Goal: Complete application form

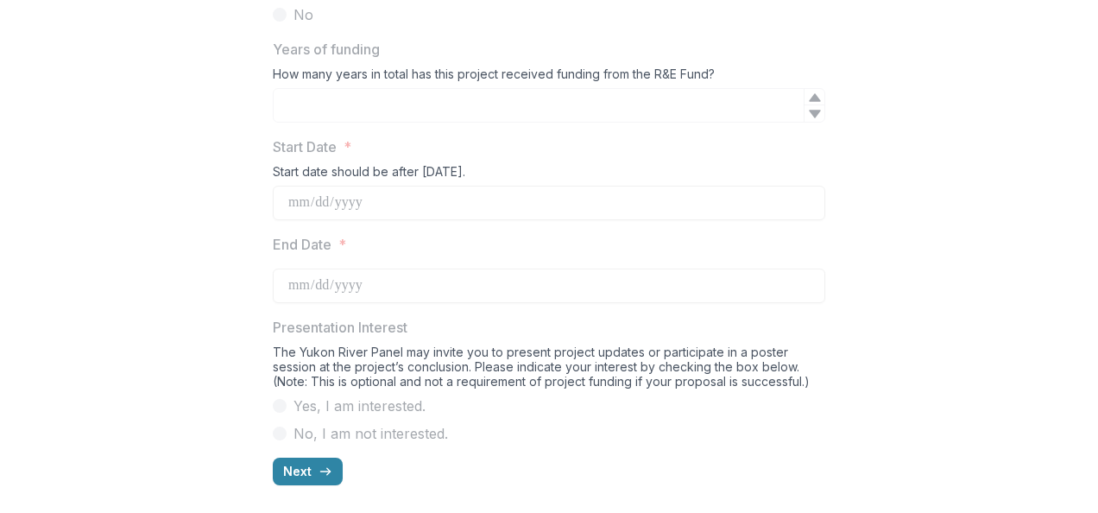
scroll to position [1384, 0]
click at [306, 470] on button "Next" at bounding box center [308, 472] width 70 height 28
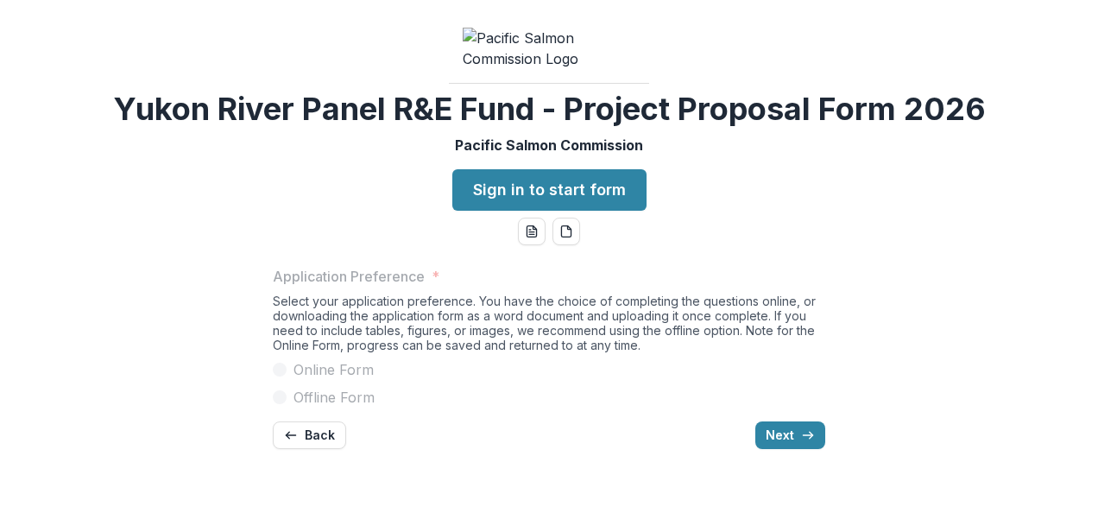
scroll to position [95, 0]
click at [779, 449] on button "Next" at bounding box center [790, 435] width 70 height 28
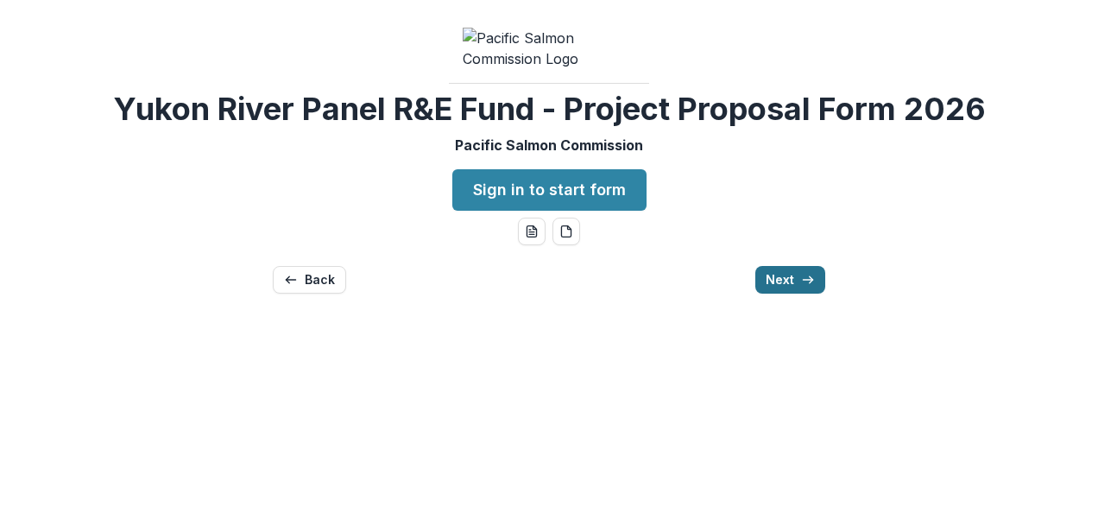
scroll to position [0, 0]
click at [798, 294] on button "Next" at bounding box center [790, 280] width 70 height 28
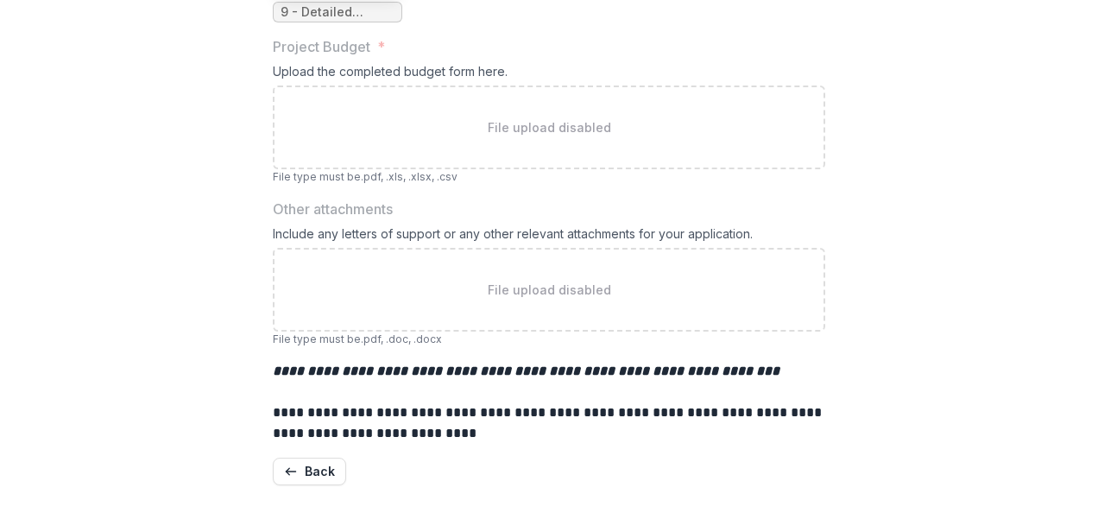
scroll to position [581, 0]
click at [293, 472] on icon "button" at bounding box center [291, 471] width 14 height 14
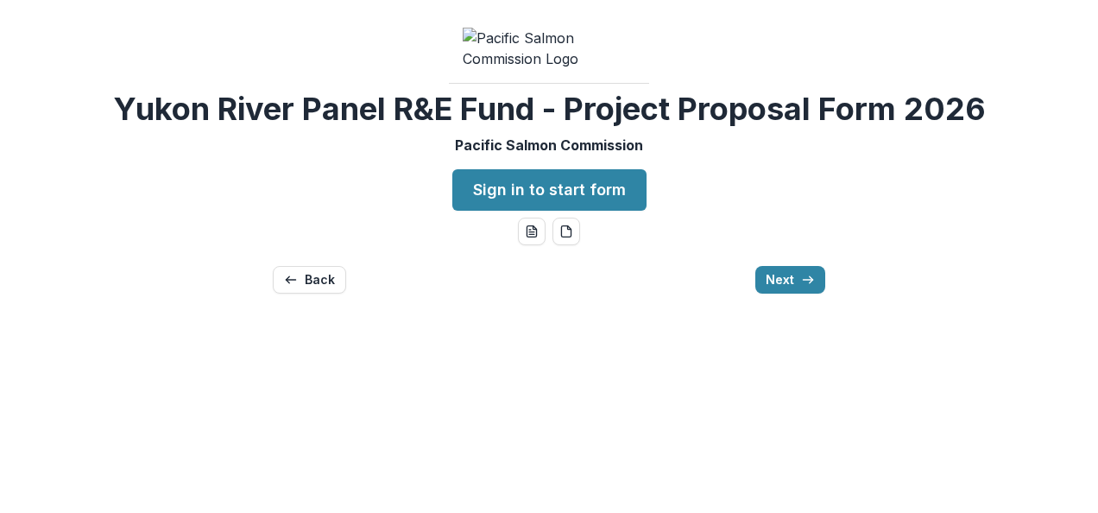
scroll to position [0, 0]
click at [305, 294] on button "Back" at bounding box center [309, 280] width 73 height 28
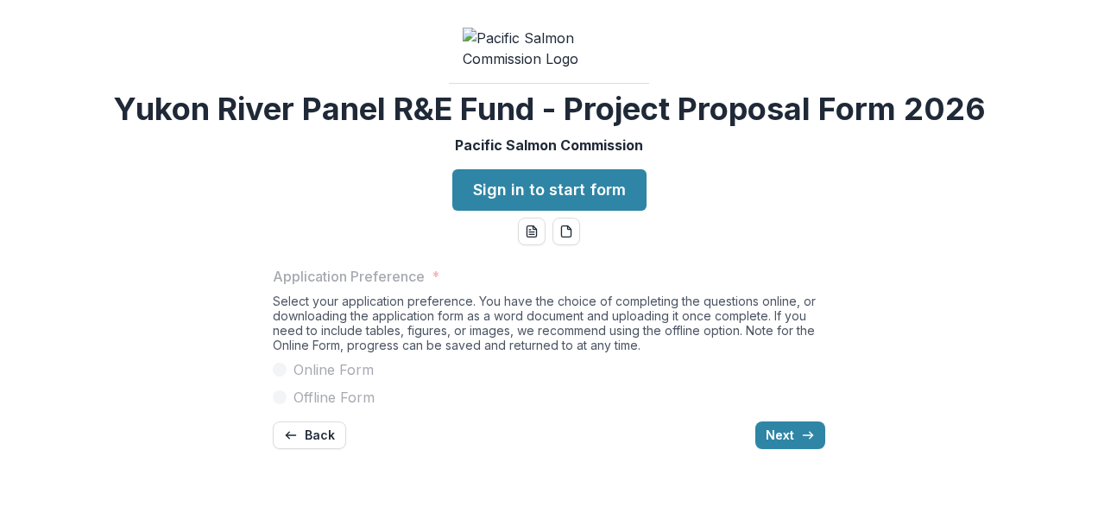
scroll to position [95, 0]
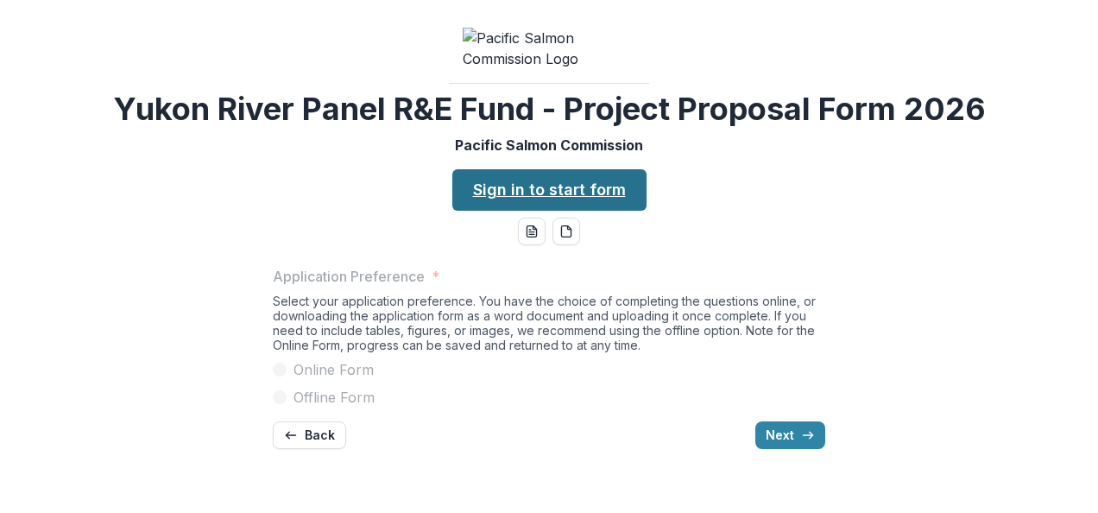
click at [582, 211] on link "Sign in to start form" at bounding box center [549, 189] width 194 height 41
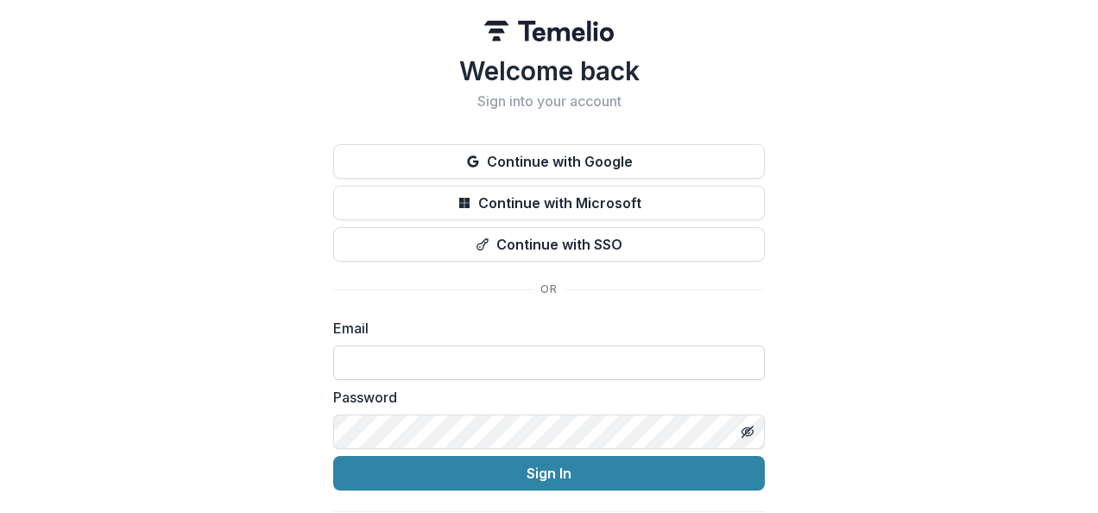
click at [442, 362] on input at bounding box center [549, 362] width 432 height 35
type input "**********"
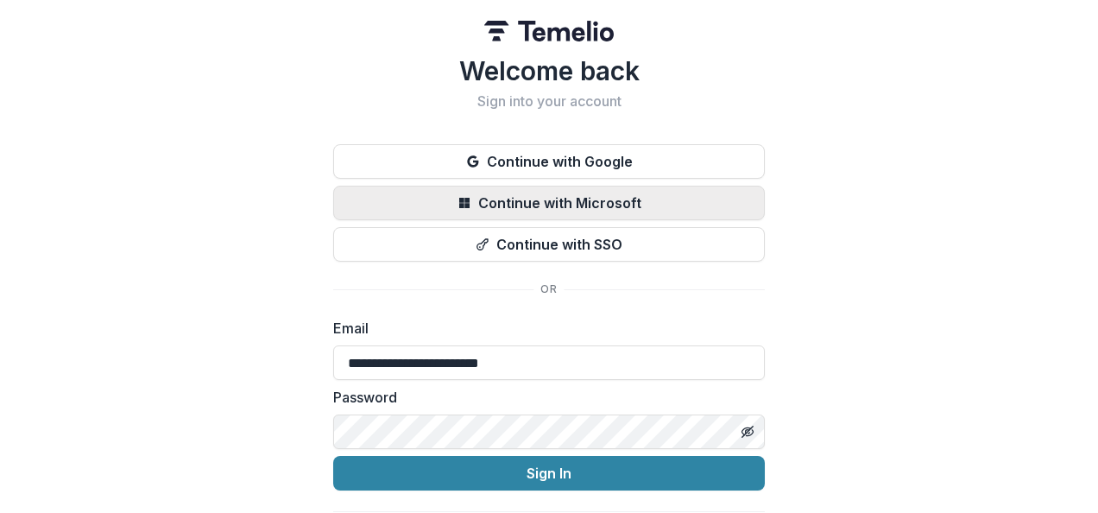
click at [526, 201] on button "Continue with Microsoft" at bounding box center [549, 203] width 432 height 35
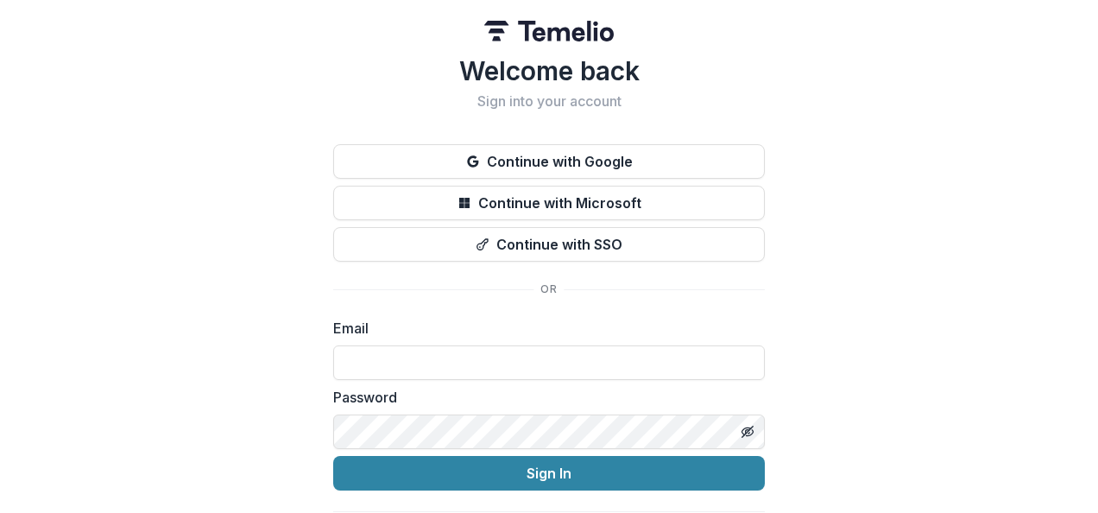
scroll to position [51, 0]
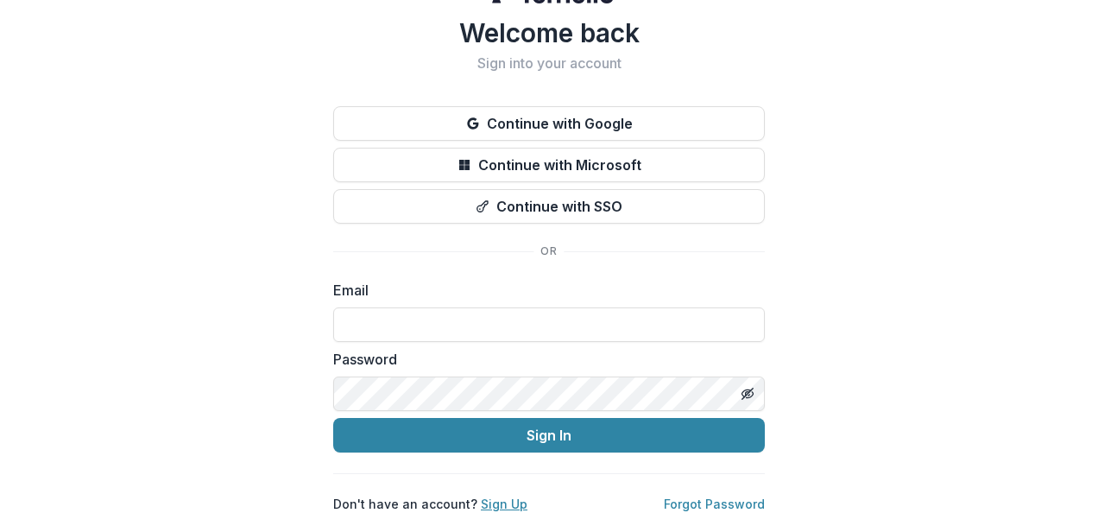
click at [490, 496] on link "Sign Up" at bounding box center [504, 503] width 47 height 15
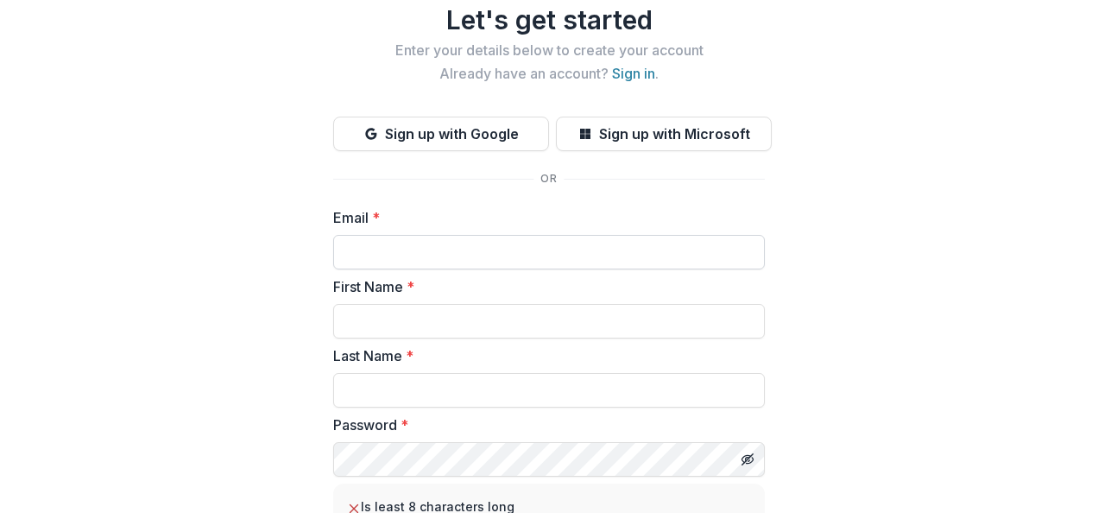
click at [437, 247] on input "Email *" at bounding box center [549, 252] width 432 height 35
type input "**********"
type input "*******"
type input "******"
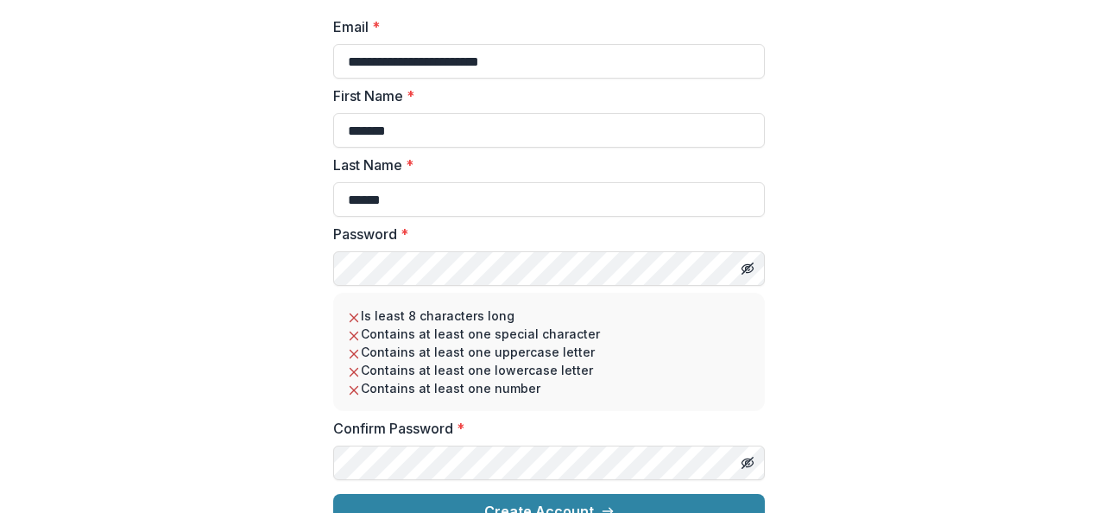
scroll to position [271, 0]
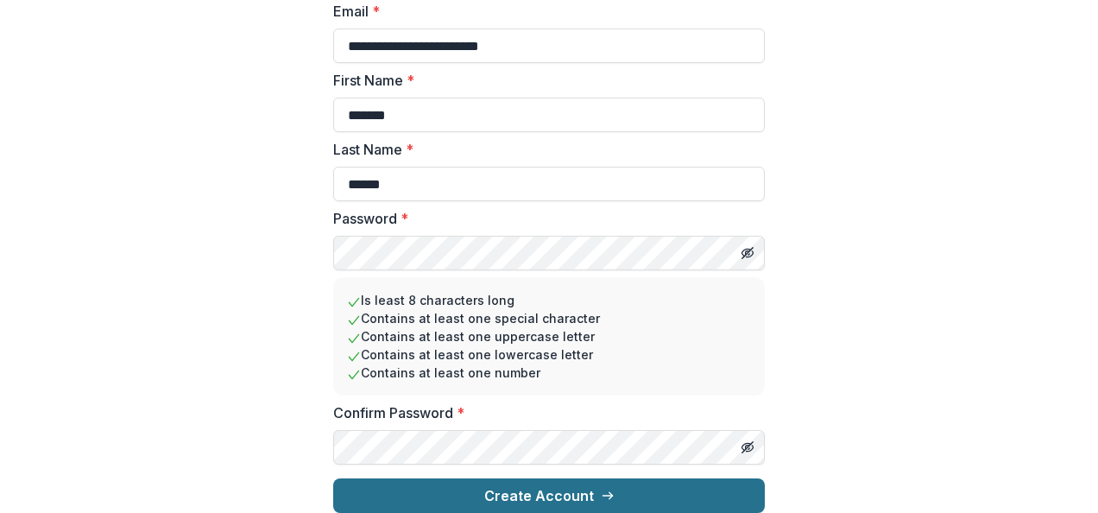
click at [524, 482] on button "Create Account" at bounding box center [549, 495] width 432 height 35
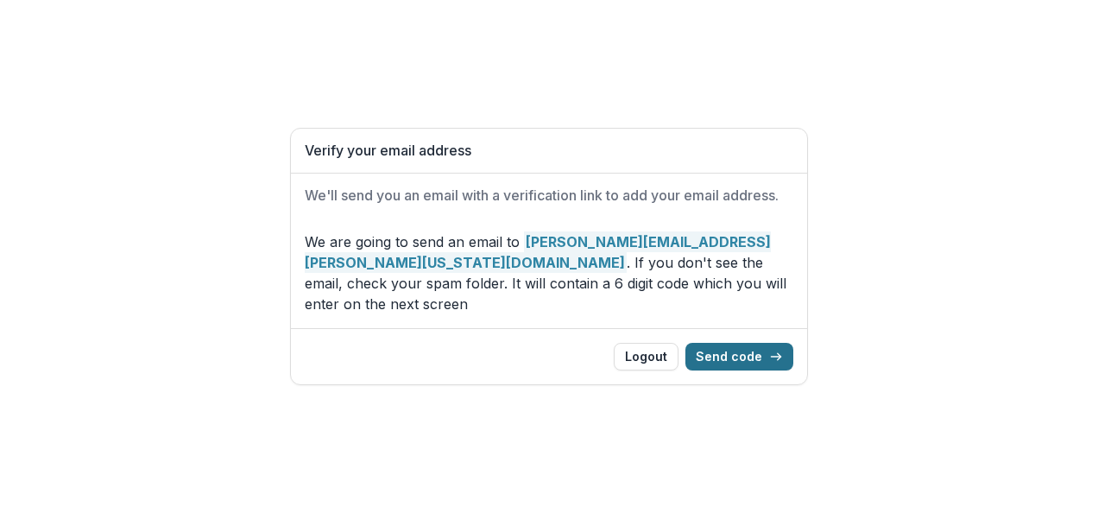
click at [753, 343] on button "Send code" at bounding box center [739, 357] width 108 height 28
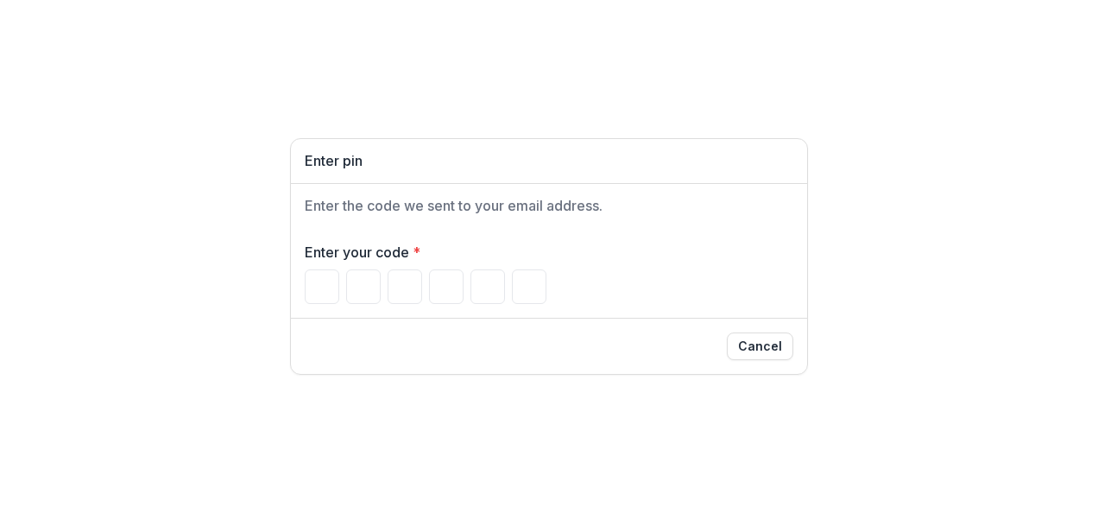
type input "*"
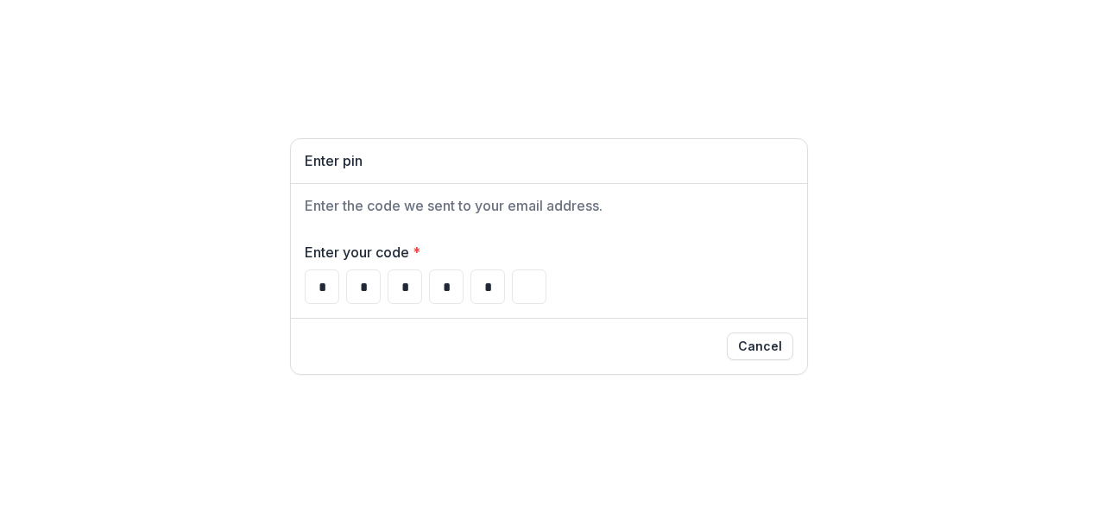
type input "*"
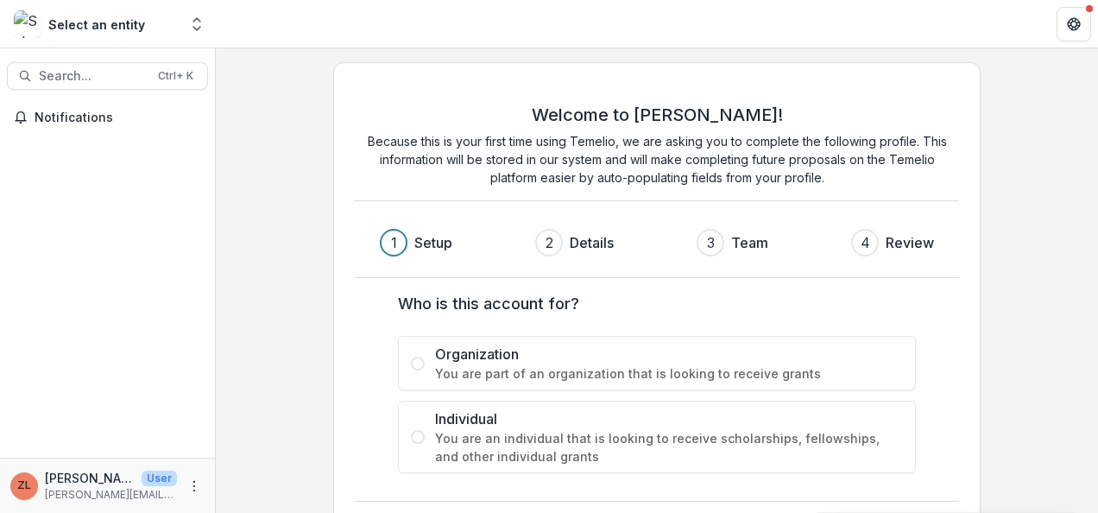
click at [435, 438] on span "You are an individual that is looking to receive scholarships, fellowships, and…" at bounding box center [669, 447] width 468 height 36
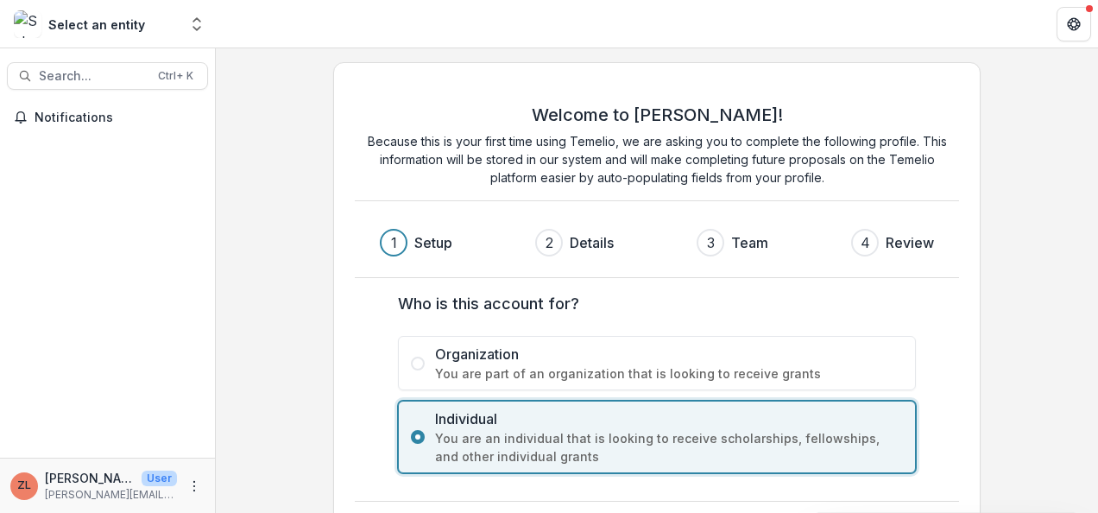
scroll to position [62, 0]
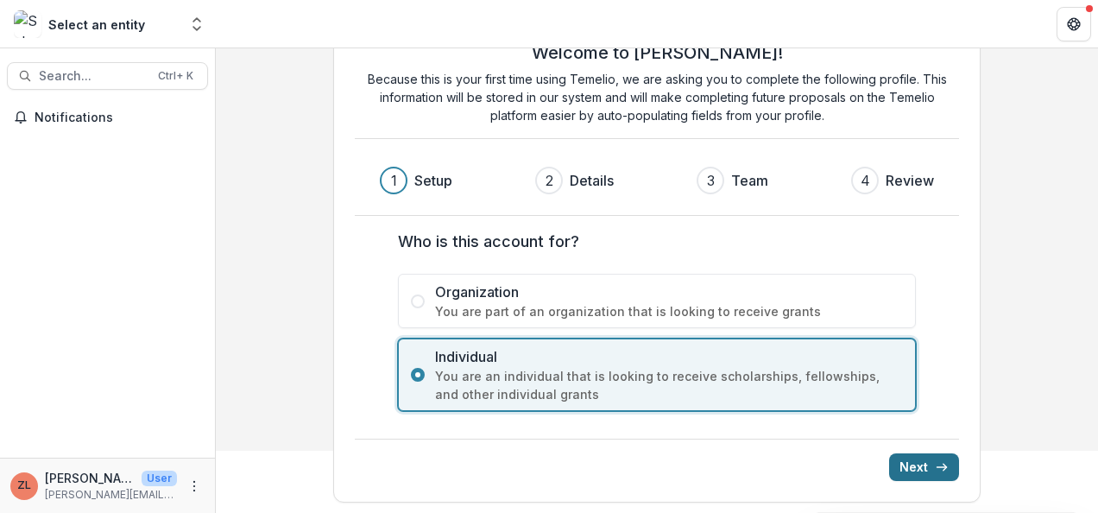
click at [912, 465] on button "Next" at bounding box center [924, 467] width 70 height 28
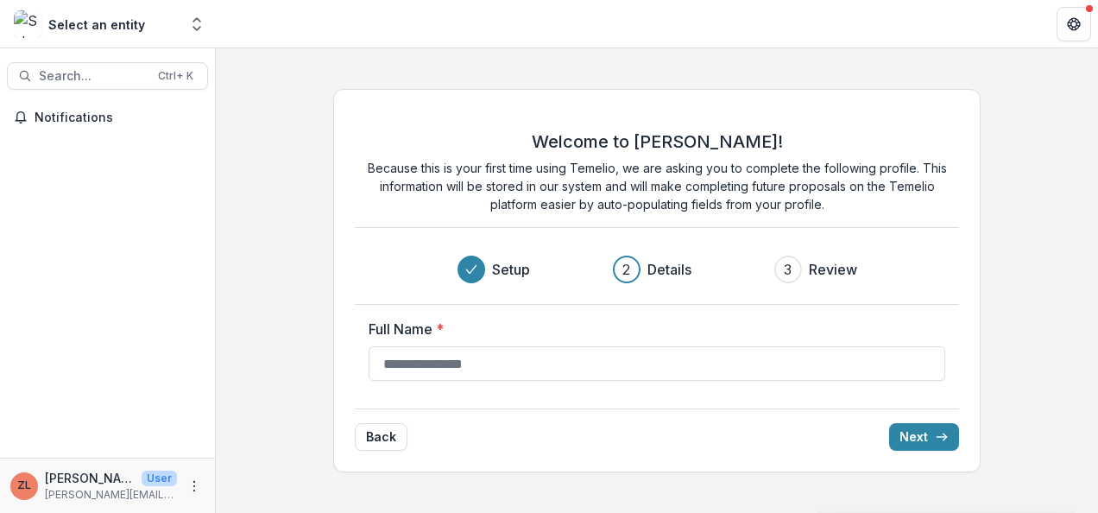
scroll to position [0, 0]
click at [464, 363] on input "Full Name *" at bounding box center [657, 363] width 577 height 35
type input "**********"
click at [946, 432] on icon "submit" at bounding box center [942, 437] width 14 height 14
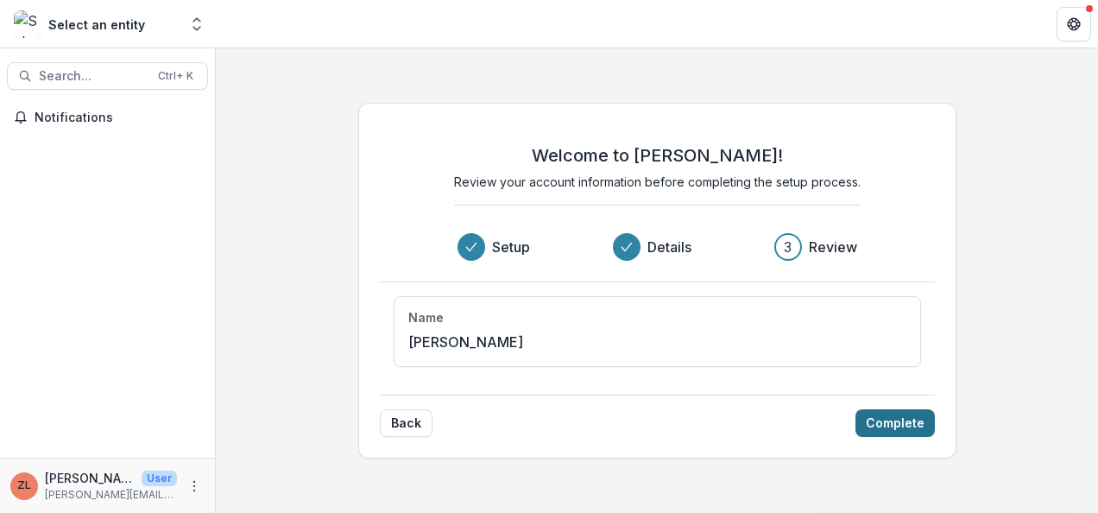
click at [889, 416] on button "Complete" at bounding box center [894, 423] width 79 height 28
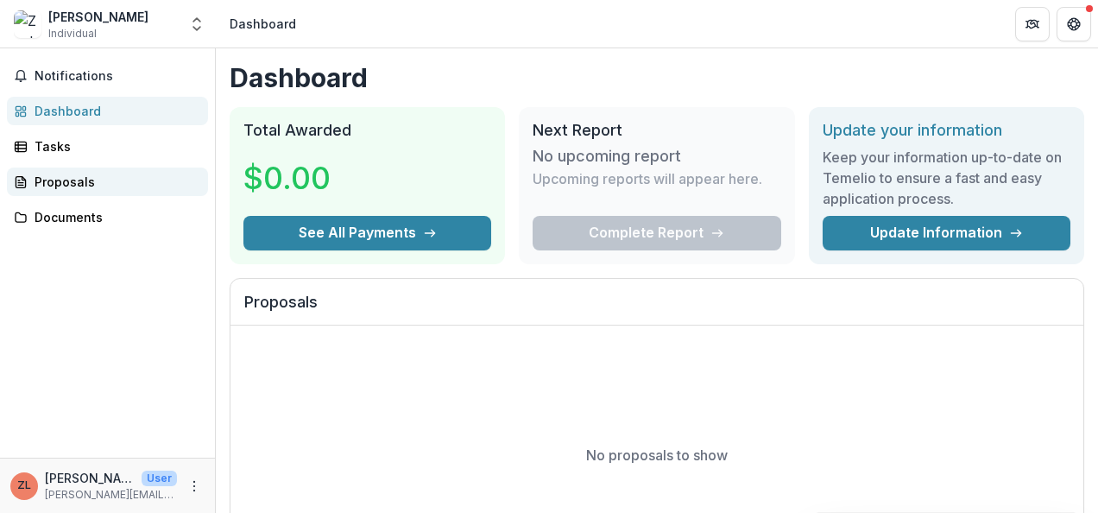
click at [41, 181] on div "Proposals" at bounding box center [115, 182] width 160 height 18
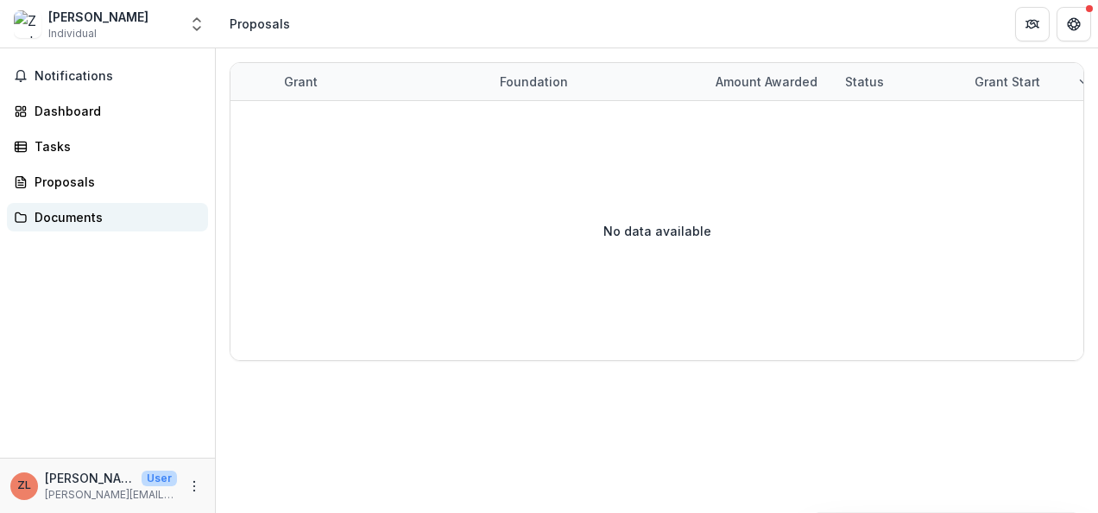
click at [59, 212] on div "Documents" at bounding box center [115, 217] width 160 height 18
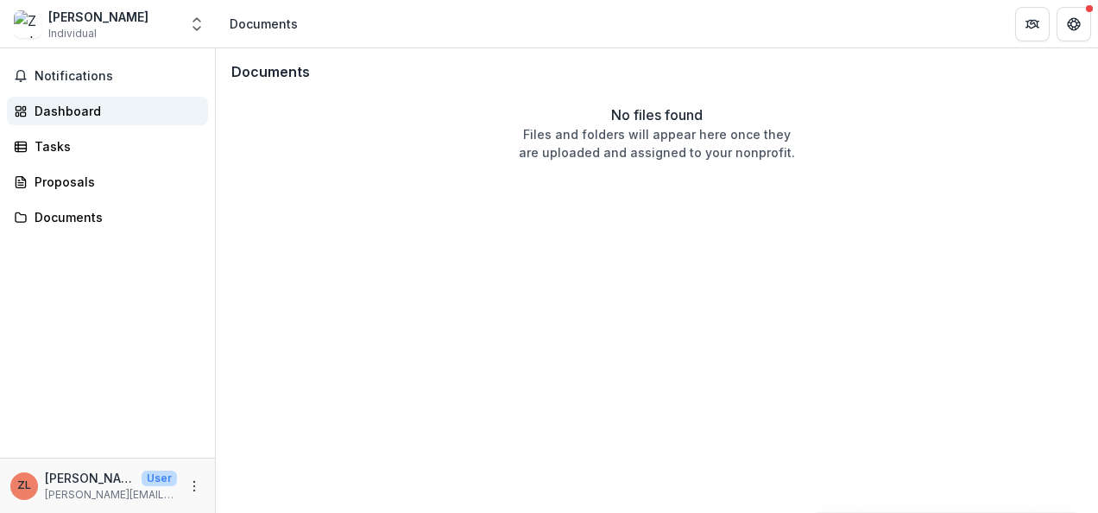
click at [55, 107] on div "Dashboard" at bounding box center [115, 111] width 160 height 18
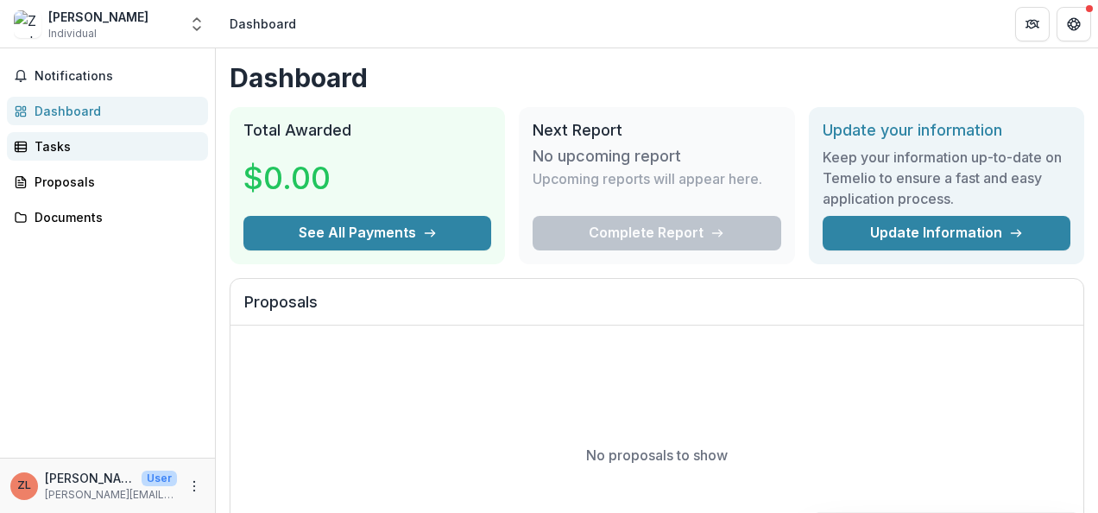
click at [63, 152] on div "Tasks" at bounding box center [115, 146] width 160 height 18
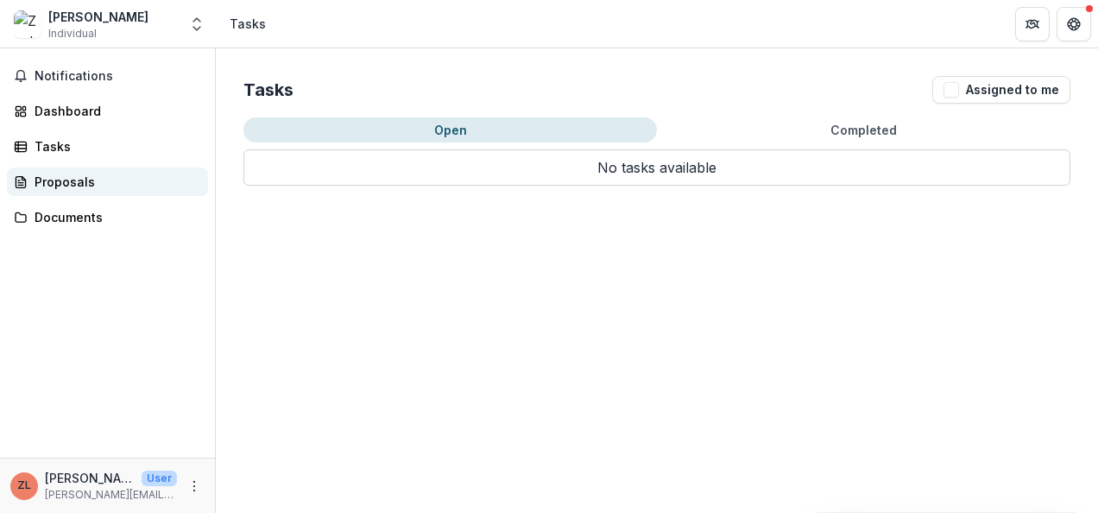
click at [57, 179] on div "Proposals" at bounding box center [115, 182] width 160 height 18
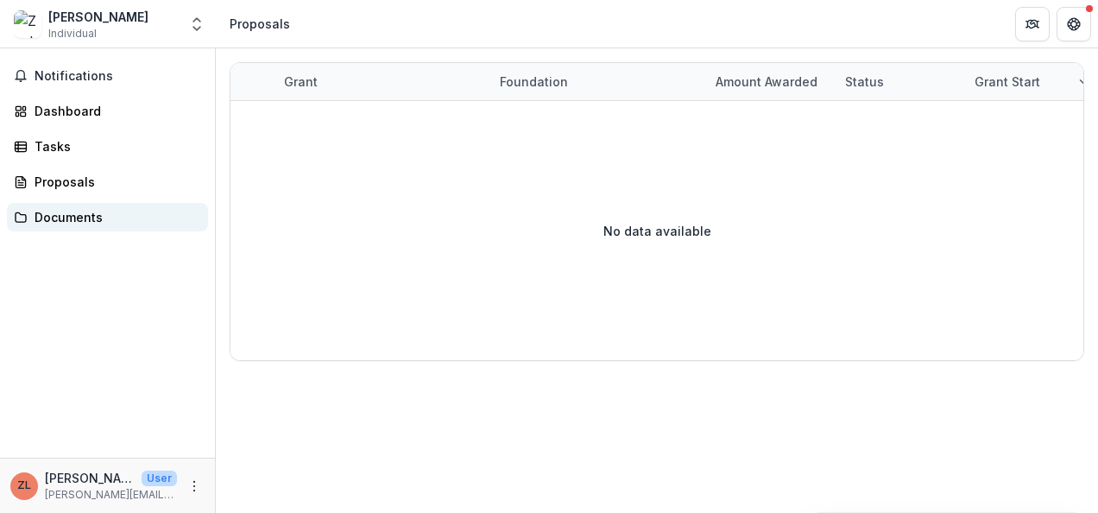
click at [62, 218] on div "Documents" at bounding box center [115, 217] width 160 height 18
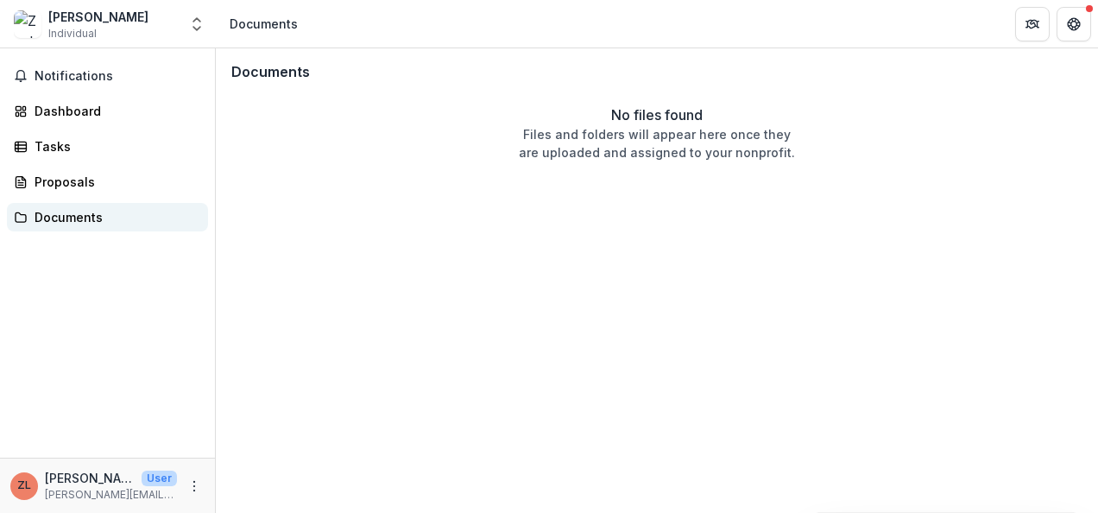
click at [84, 220] on div "Documents" at bounding box center [115, 217] width 160 height 18
click at [195, 24] on icon "Open entity switcher" at bounding box center [196, 24] width 17 height 17
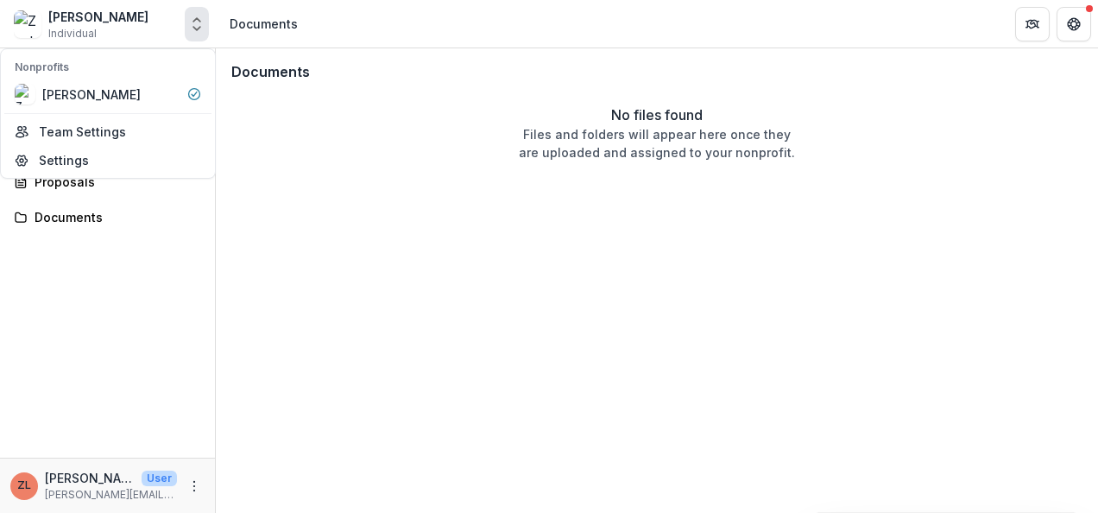
click at [376, 155] on div "No files found Files and folders will appear here once they are uploaded and as…" at bounding box center [657, 132] width 858 height 57
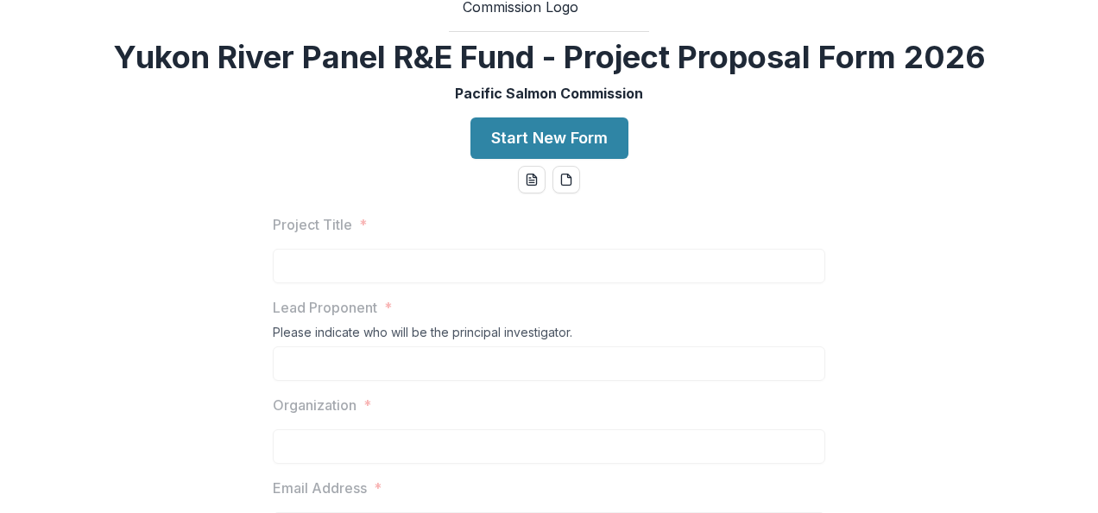
scroll to position [173, 0]
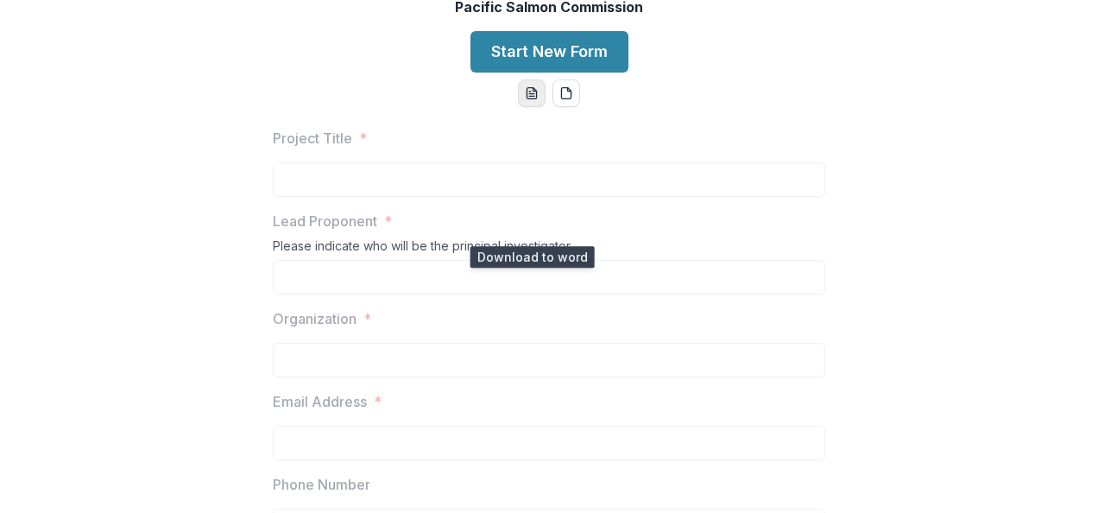
click at [533, 99] on icon "word-download" at bounding box center [531, 93] width 9 height 11
click at [755, 230] on div "Logout Yukon River Panel R&E Fund - Project Proposal Form 2026 Pacific Salmon C…" at bounding box center [549, 256] width 1098 height 513
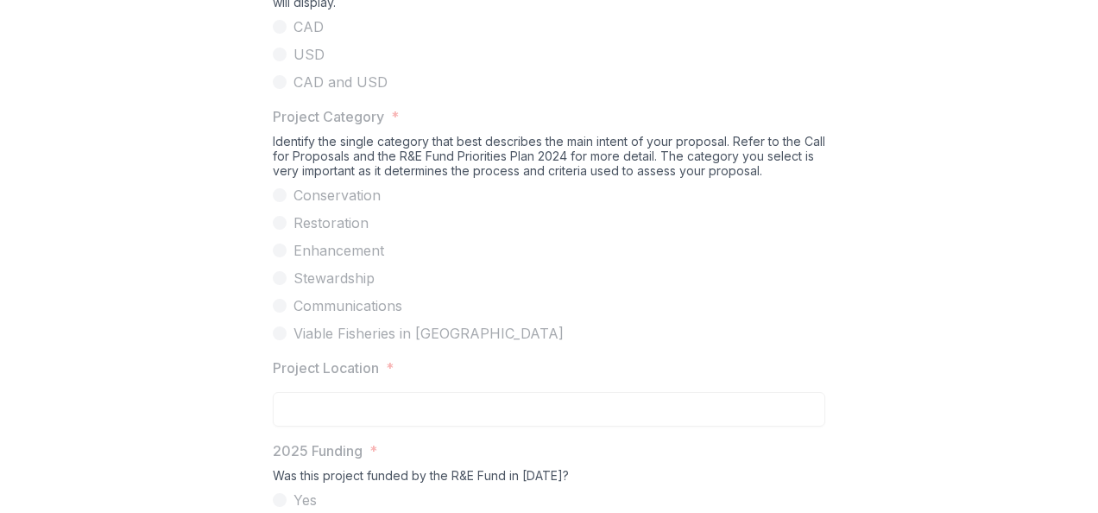
scroll to position [1418, 0]
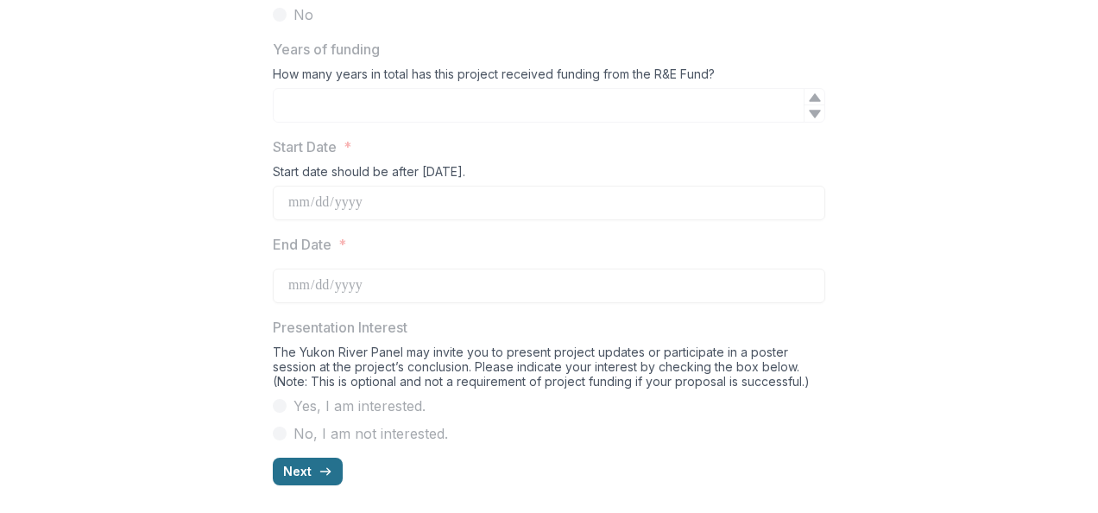
click at [302, 465] on button "Next" at bounding box center [308, 472] width 70 height 28
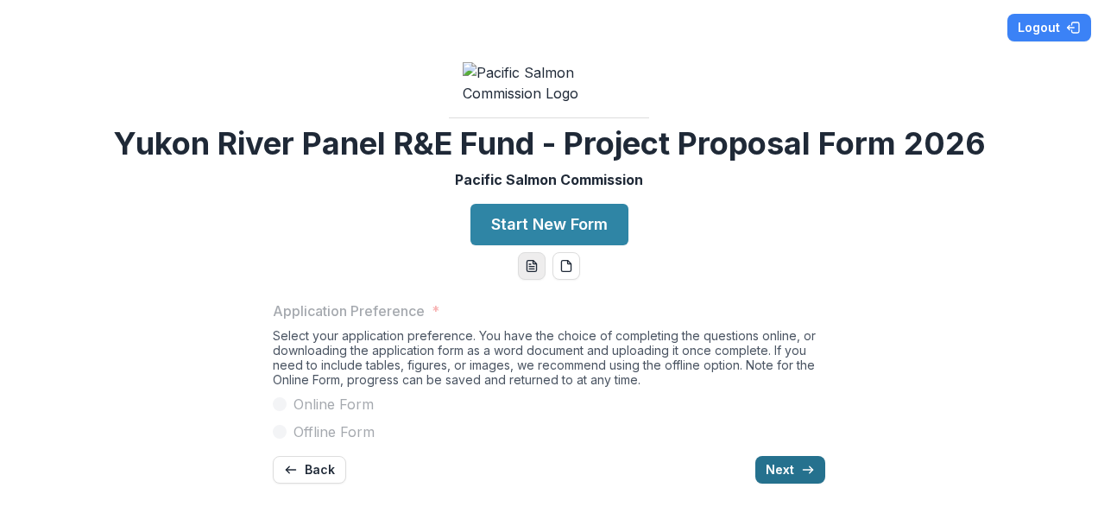
scroll to position [129, 0]
click at [802, 466] on icon "button" at bounding box center [808, 470] width 14 height 14
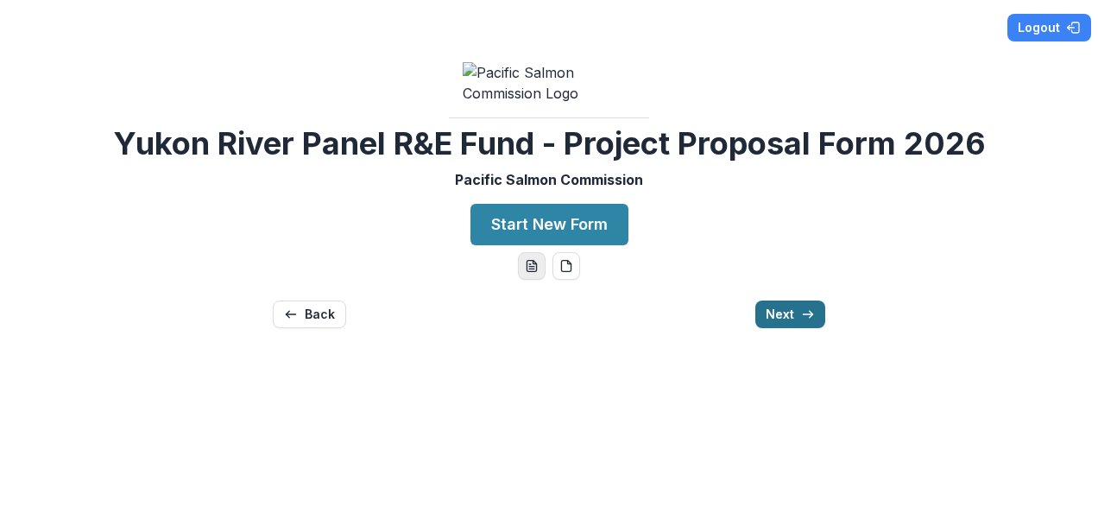
scroll to position [0, 0]
click at [805, 321] on icon "button" at bounding box center [808, 314] width 14 height 14
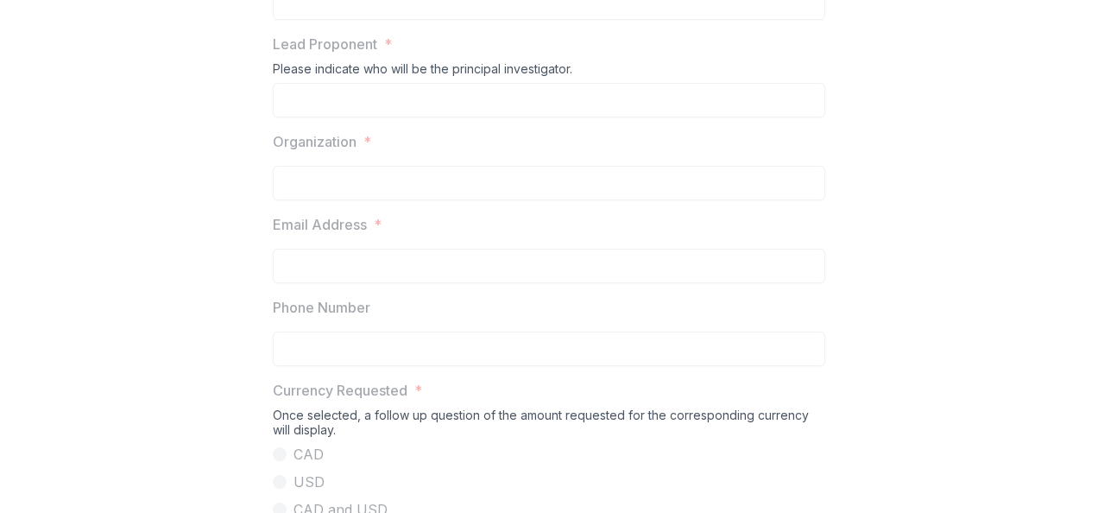
scroll to position [259, 0]
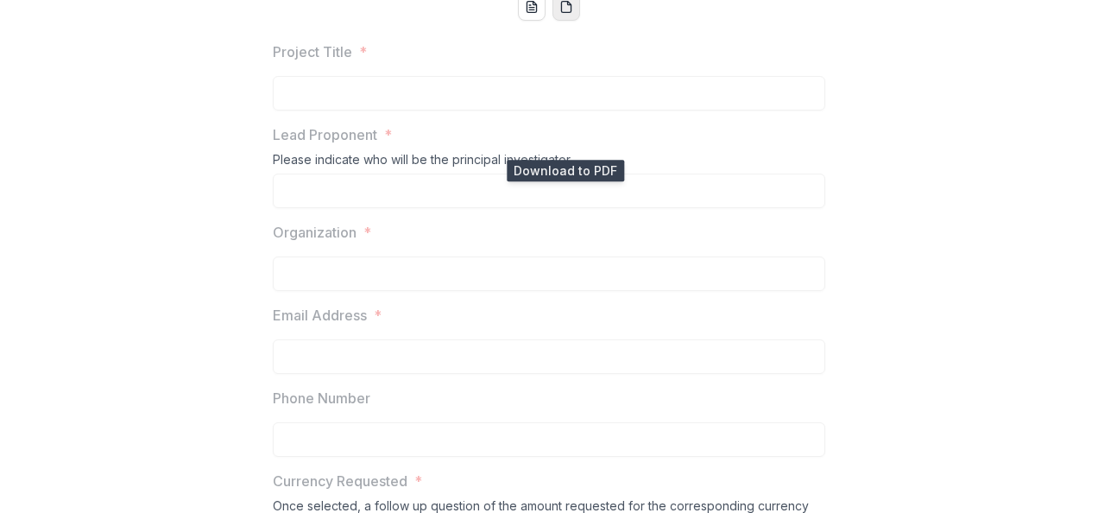
click at [566, 13] on icon "pdf-download" at bounding box center [565, 7] width 9 height 11
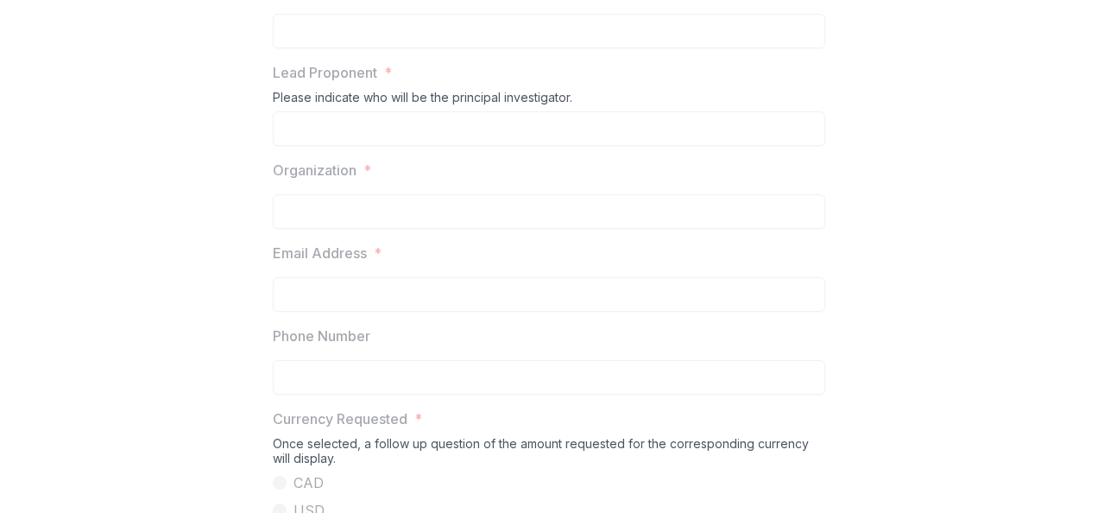
scroll to position [37, 0]
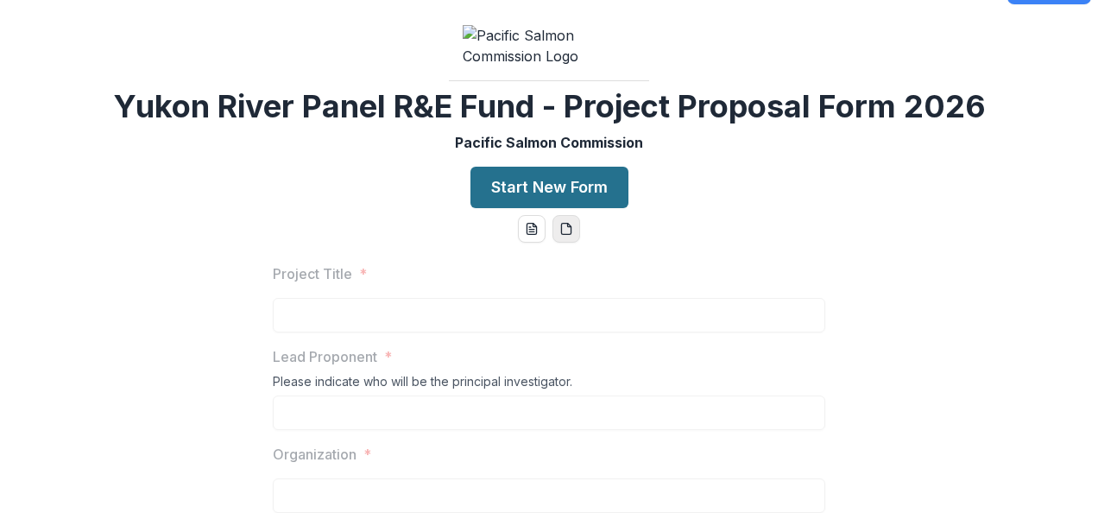
click at [541, 208] on button "Start New Form" at bounding box center [549, 187] width 158 height 41
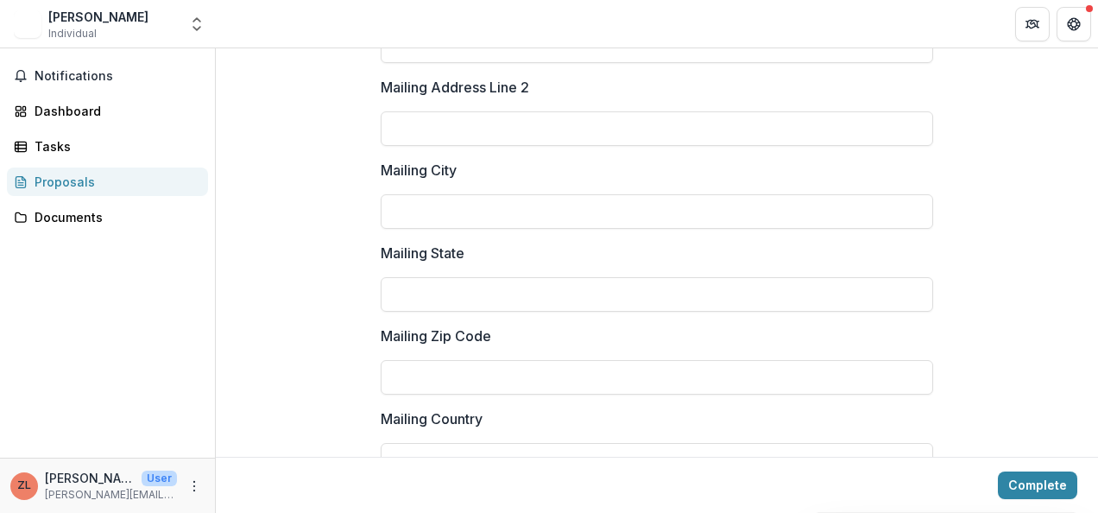
scroll to position [1985, 0]
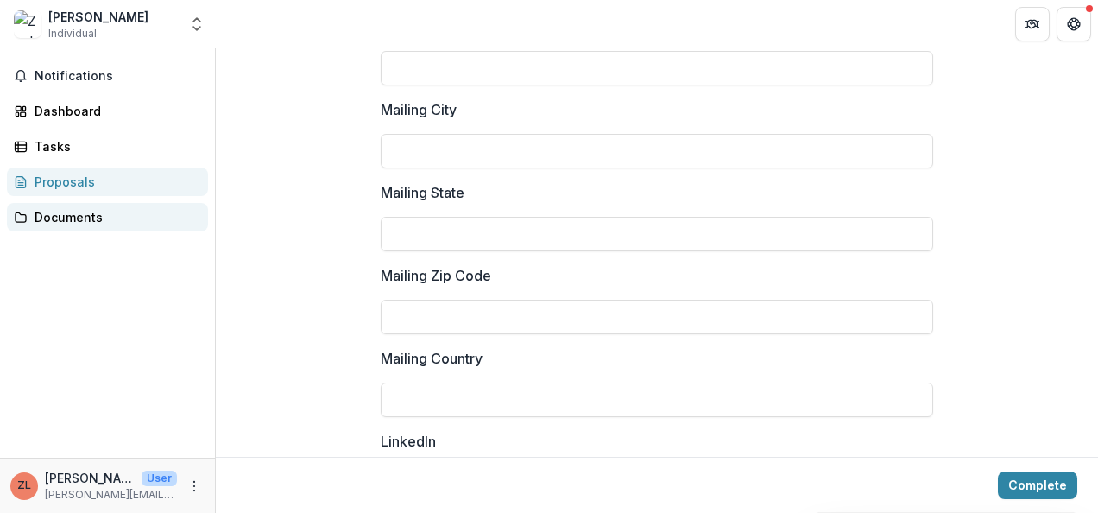
click at [54, 216] on div "Documents" at bounding box center [115, 217] width 160 height 18
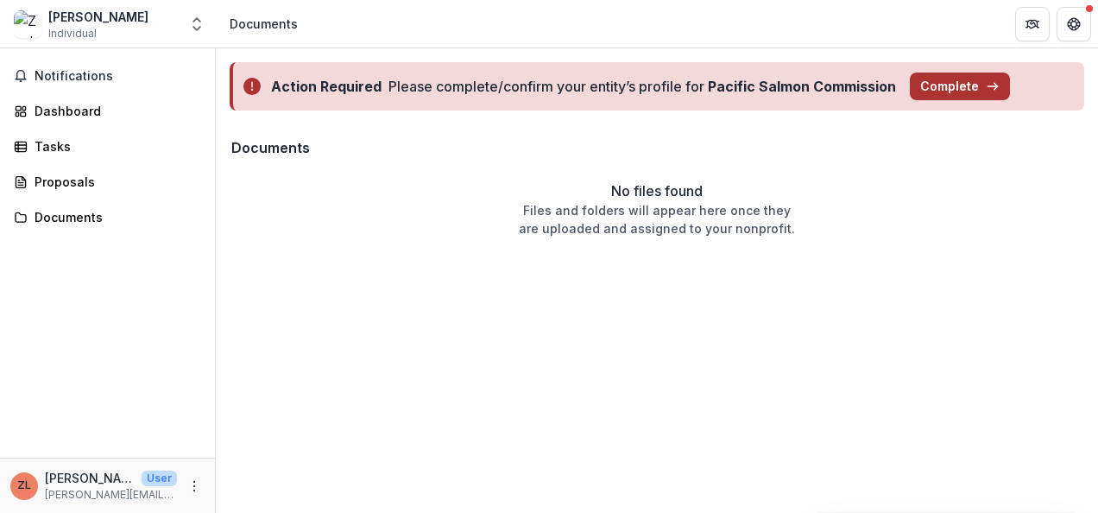
click at [982, 78] on button "Complete" at bounding box center [960, 87] width 100 height 28
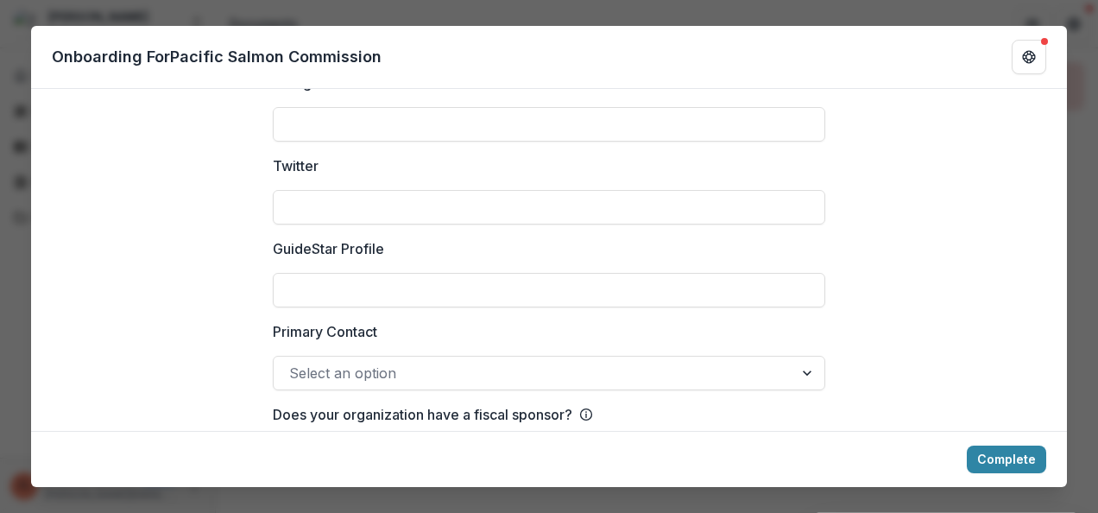
scroll to position [2529, 0]
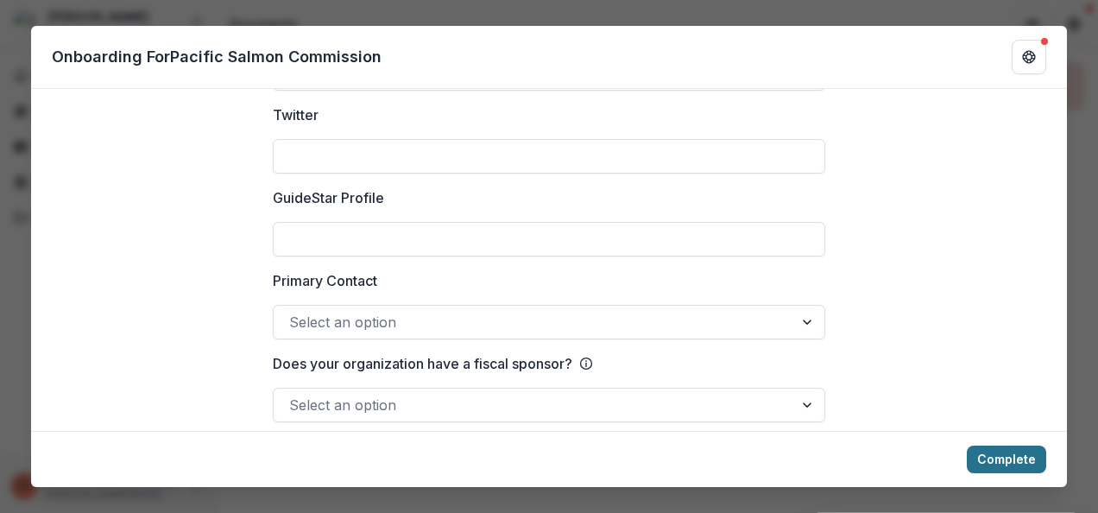
click at [1005, 455] on button "Complete" at bounding box center [1006, 459] width 79 height 28
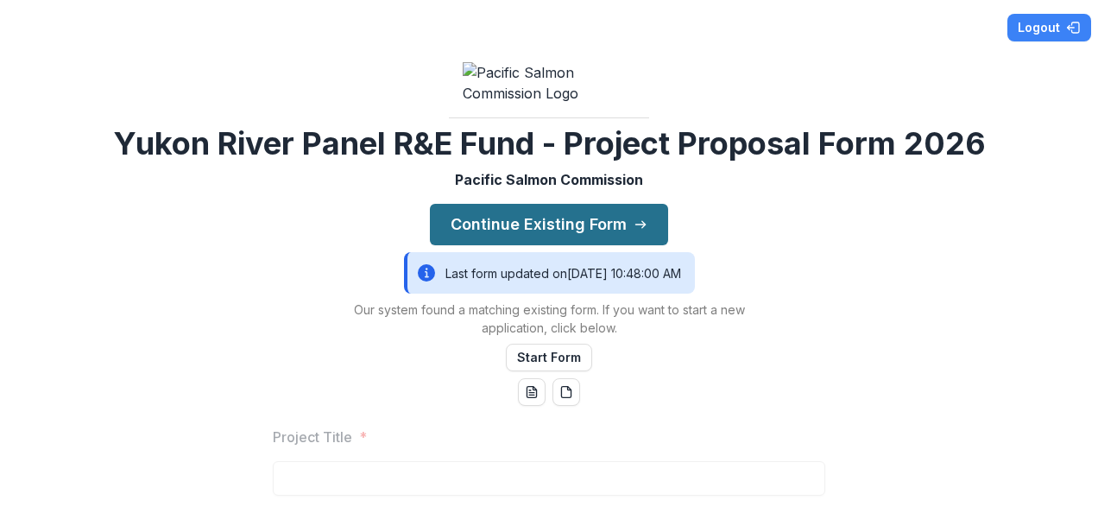
click at [527, 245] on button "Continue Existing Form" at bounding box center [549, 224] width 238 height 41
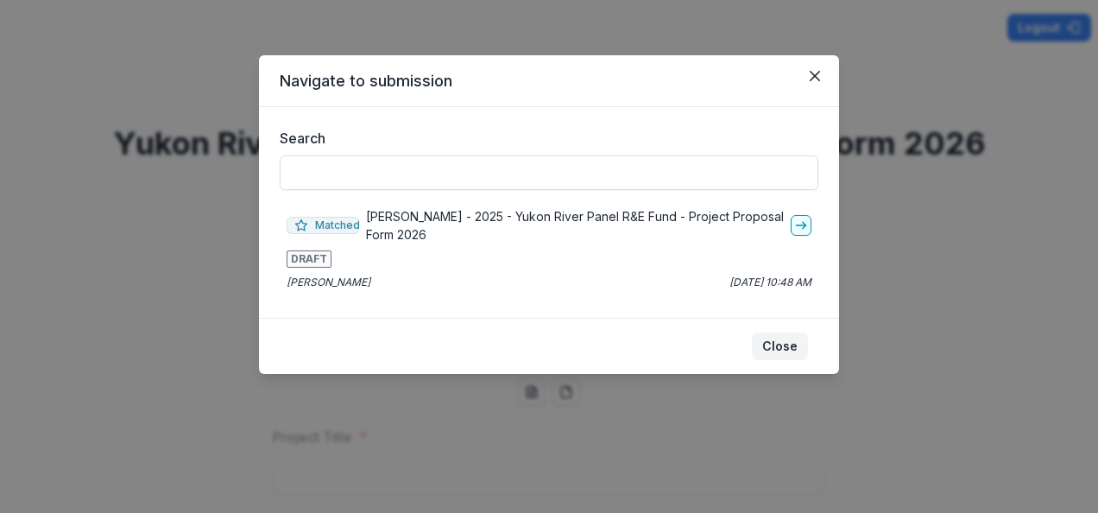
click at [788, 342] on button "Close" at bounding box center [780, 346] width 56 height 28
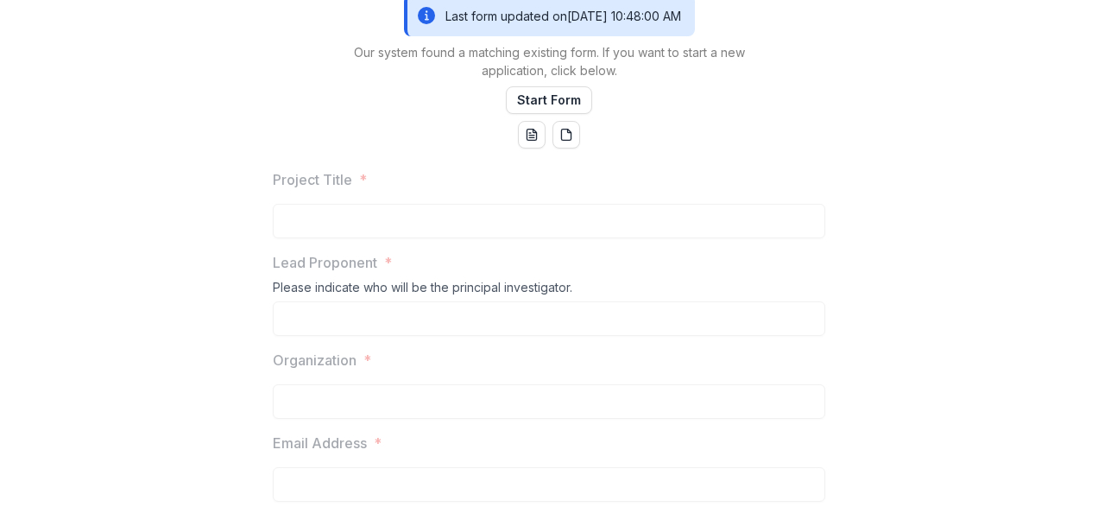
scroll to position [259, 0]
click at [556, 112] on button "Start Form" at bounding box center [549, 99] width 86 height 28
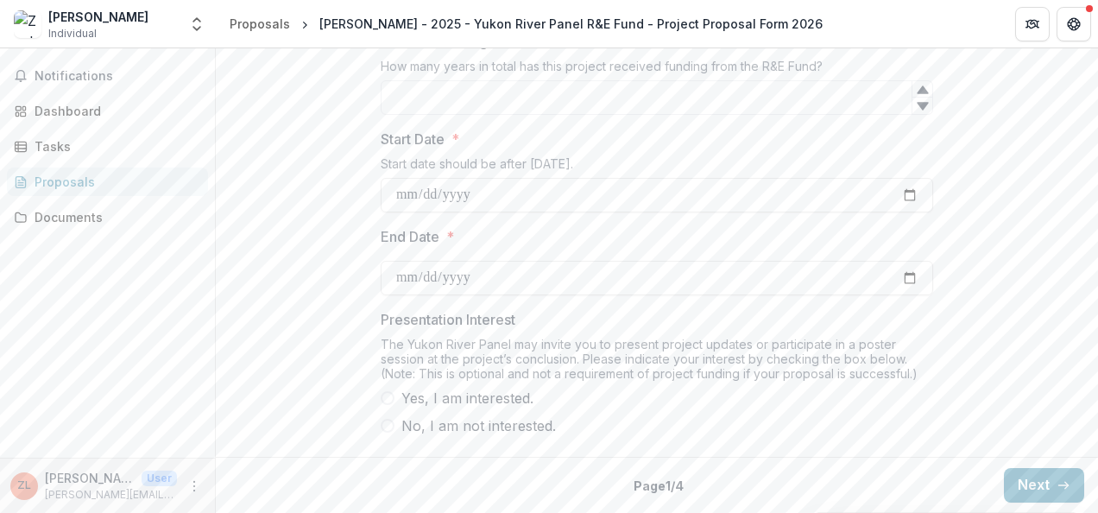
scroll to position [1524, 0]
click at [1028, 477] on button "Next" at bounding box center [1044, 485] width 80 height 35
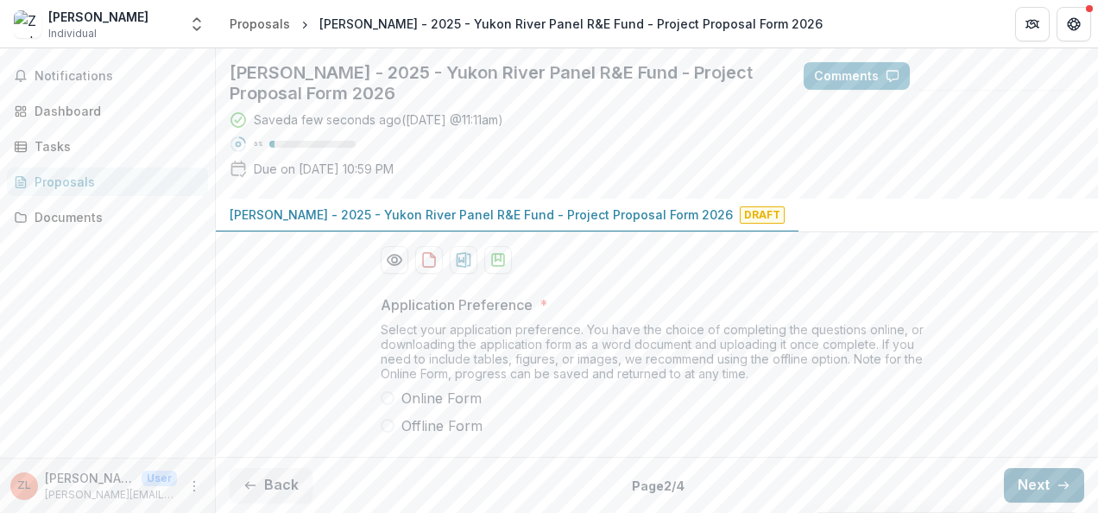
click at [1024, 482] on button "Next" at bounding box center [1044, 485] width 80 height 35
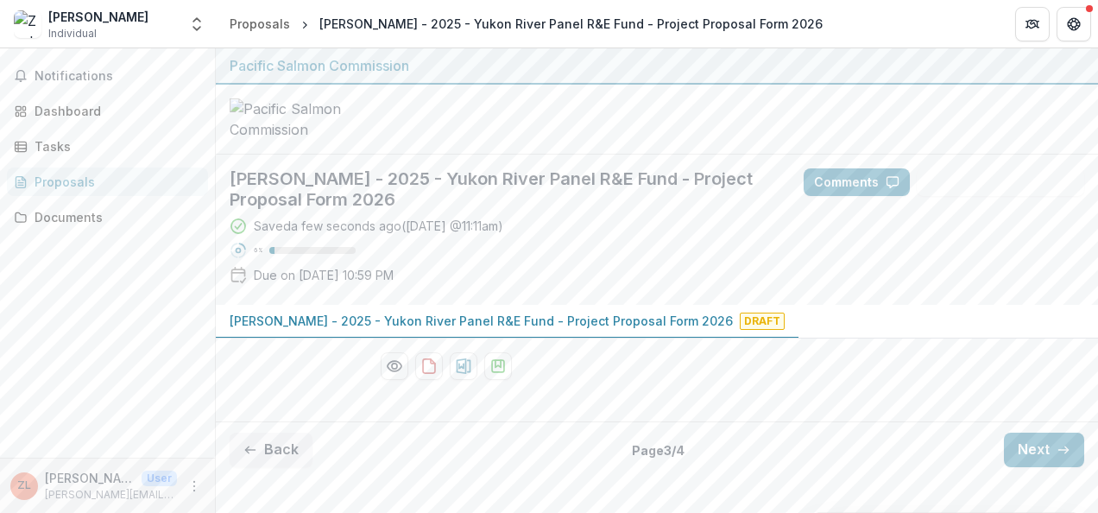
scroll to position [95, 0]
click at [569, 330] on p "[PERSON_NAME] - 2025 - Yukon River Panel R&E Fund - Project Proposal Form 2026" at bounding box center [481, 321] width 503 height 18
click at [458, 375] on icon "download-proposal" at bounding box center [463, 365] width 17 height 17
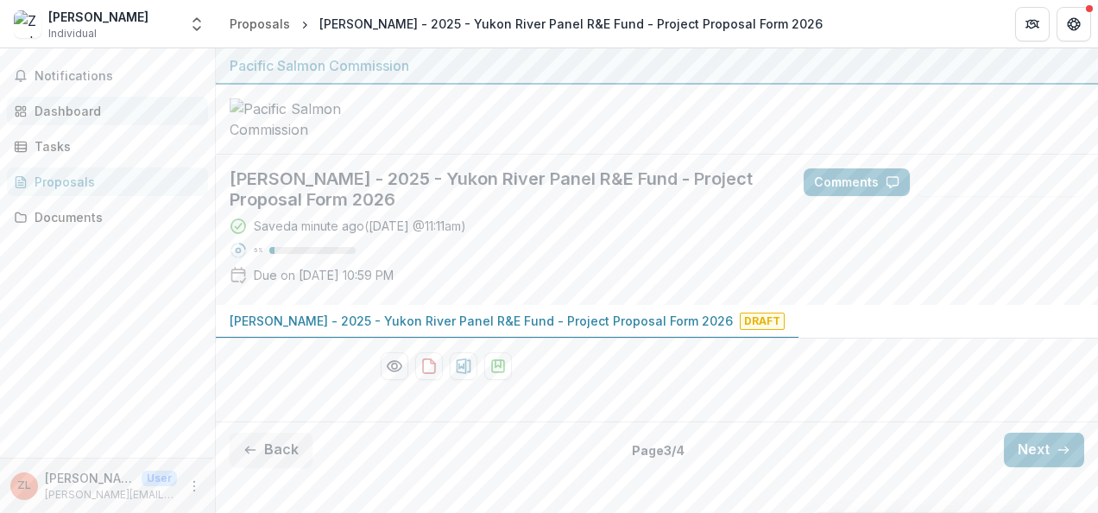
click at [64, 109] on div "Dashboard" at bounding box center [115, 111] width 160 height 18
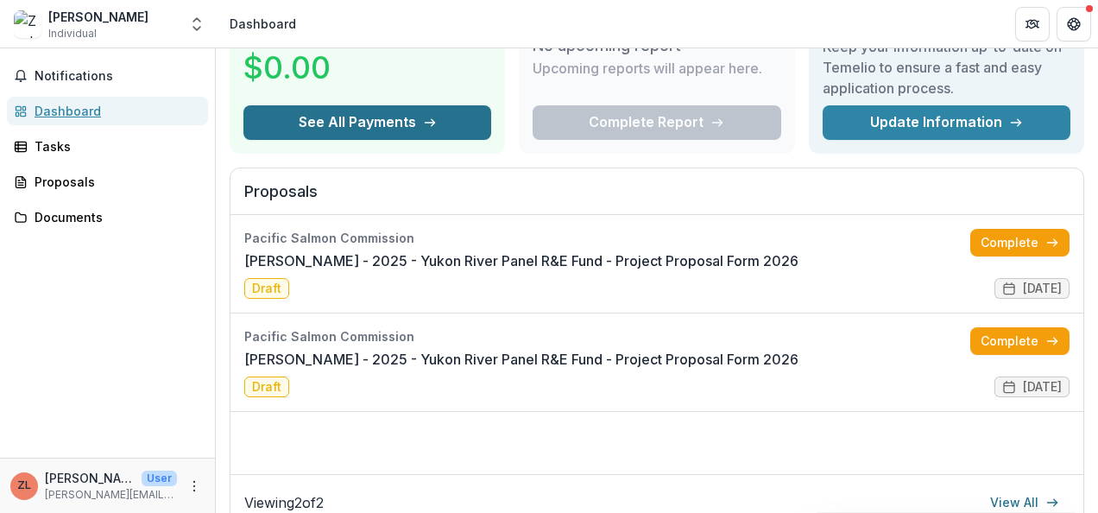
scroll to position [173, 0]
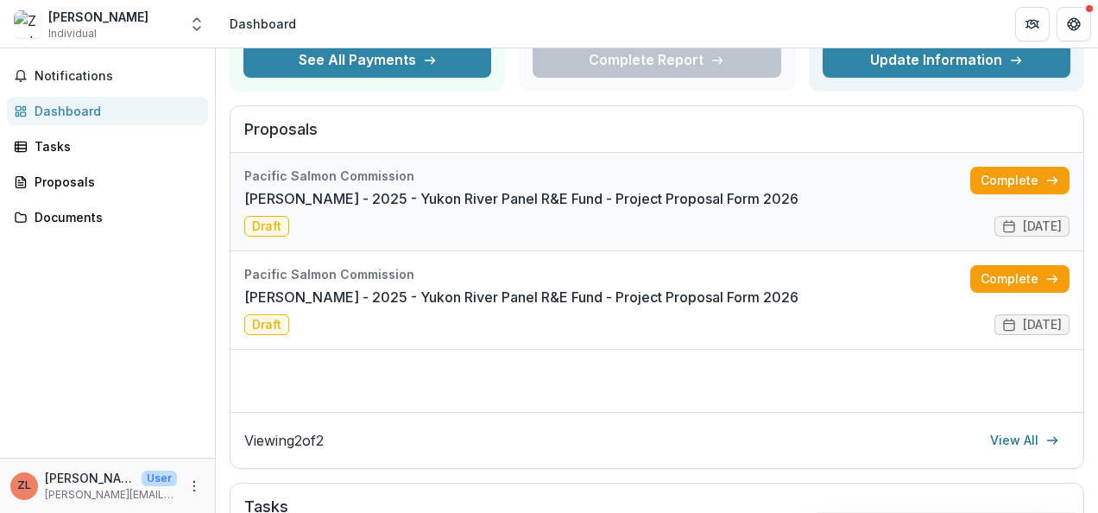
drag, startPoint x: 570, startPoint y: 193, endPoint x: 524, endPoint y: 204, distance: 46.9
click at [524, 204] on link "[PERSON_NAME] - 2025 - Yukon River Panel R&E Fund - Project Proposal Form 2026" at bounding box center [521, 198] width 554 height 21
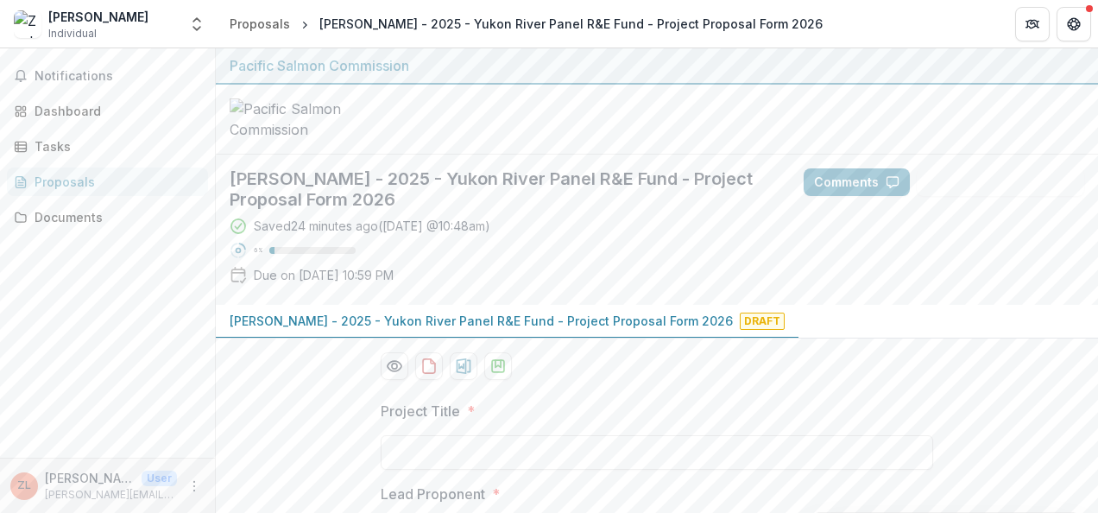
click at [57, 181] on div "Proposals" at bounding box center [115, 182] width 160 height 18
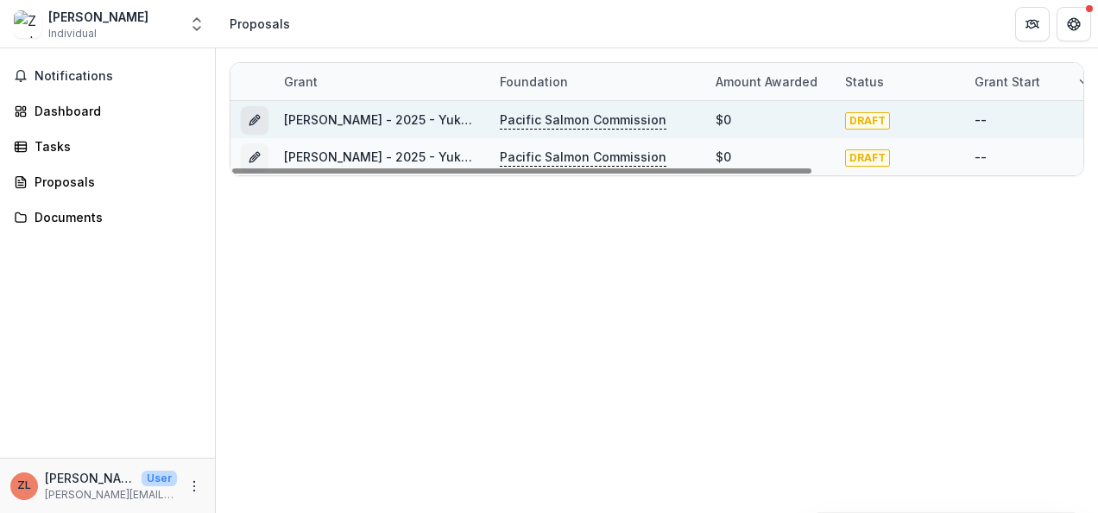
click at [254, 122] on icon "Grant 85333550-a902-4097-aa9d-907acfdcb5b2" at bounding box center [253, 121] width 8 height 8
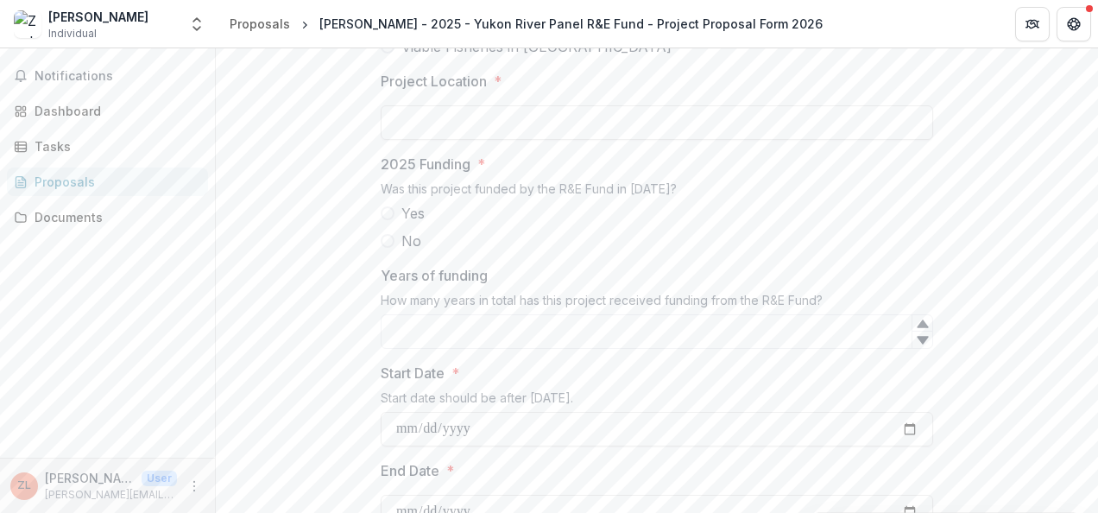
scroll to position [1524, 0]
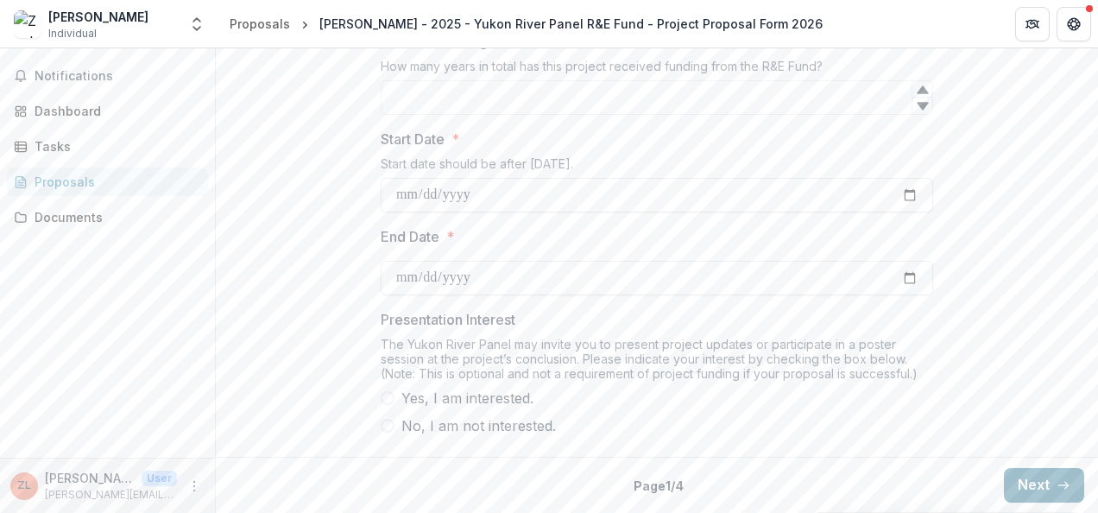
click at [1035, 480] on button "Next" at bounding box center [1044, 485] width 80 height 35
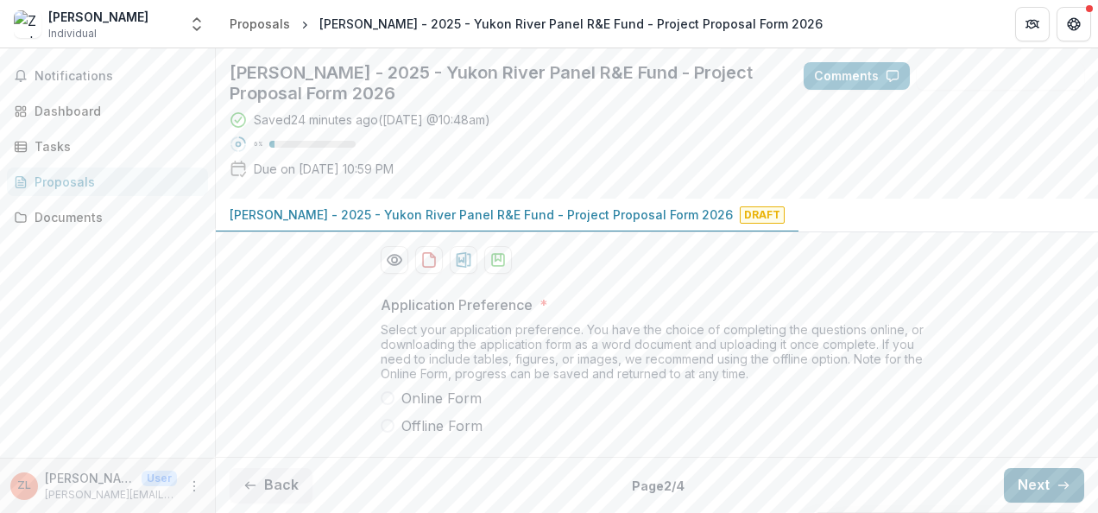
click at [1017, 480] on button "Next" at bounding box center [1044, 485] width 80 height 35
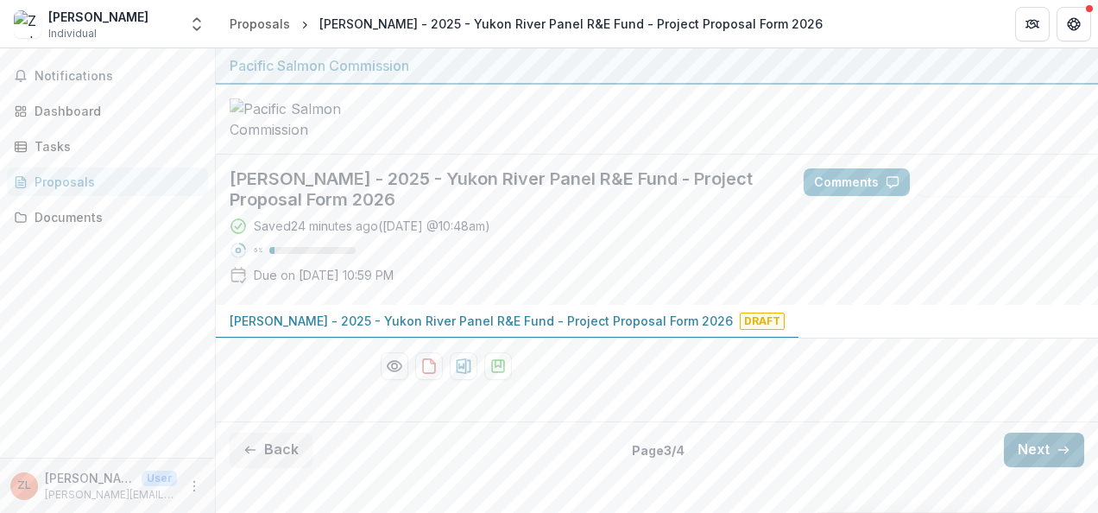
scroll to position [95, 0]
click at [1047, 467] on button "Next" at bounding box center [1044, 449] width 80 height 35
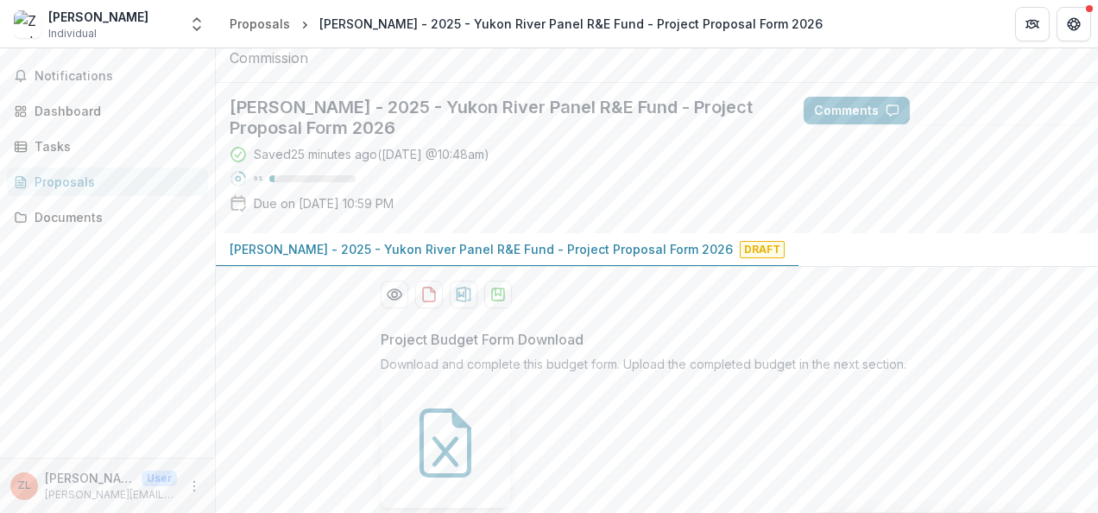
scroll to position [0, 0]
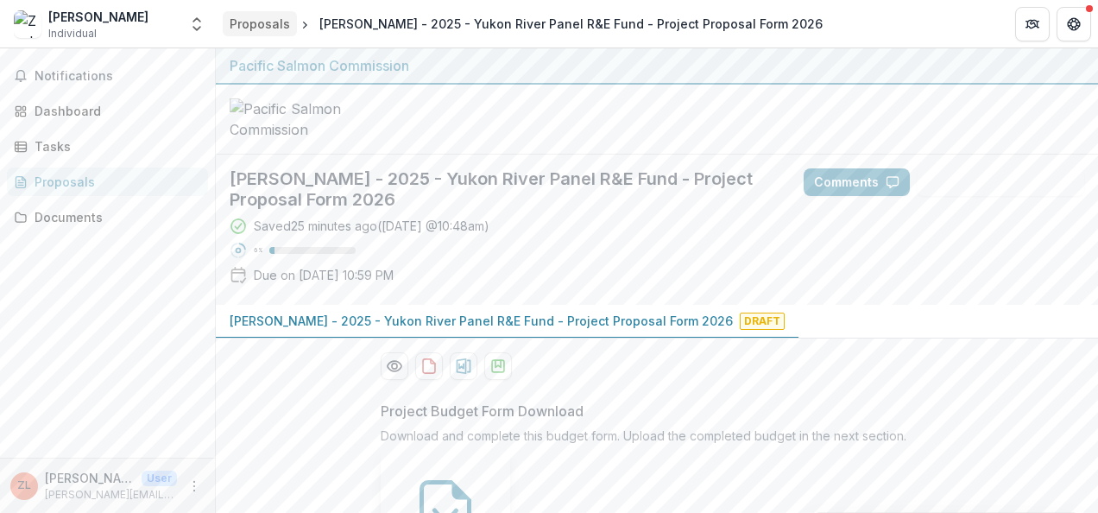
click at [270, 24] on div "Proposals" at bounding box center [260, 24] width 60 height 18
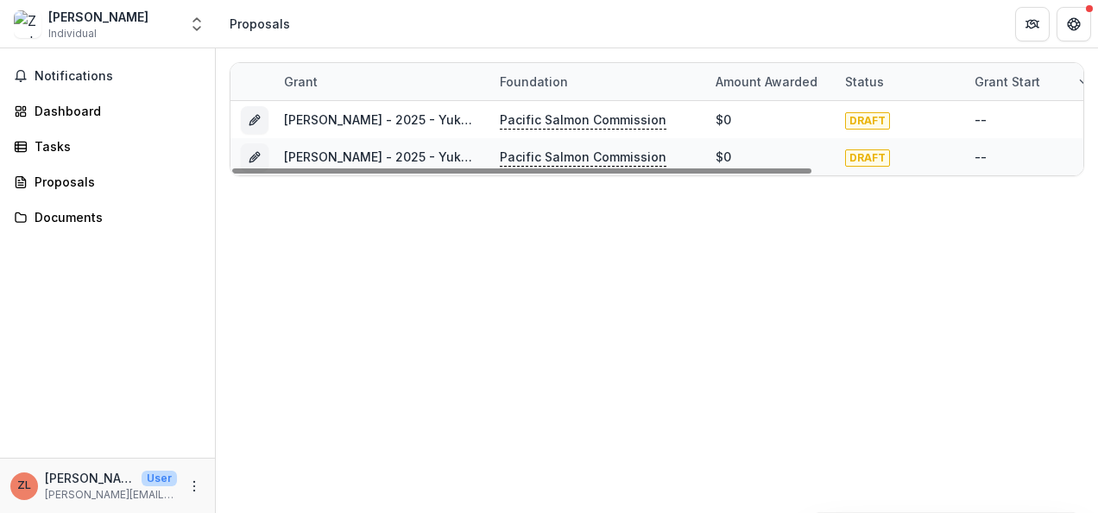
drag, startPoint x: 606, startPoint y: 169, endPoint x: 509, endPoint y: 181, distance: 97.4
click at [509, 174] on div at bounding box center [521, 170] width 579 height 5
drag, startPoint x: 307, startPoint y: 114, endPoint x: 719, endPoint y: 364, distance: 481.9
click at [721, 368] on div "Grant Foundation Amount awarded Status Grant start Grant end Due Date Report Du…" at bounding box center [657, 280] width 882 height 464
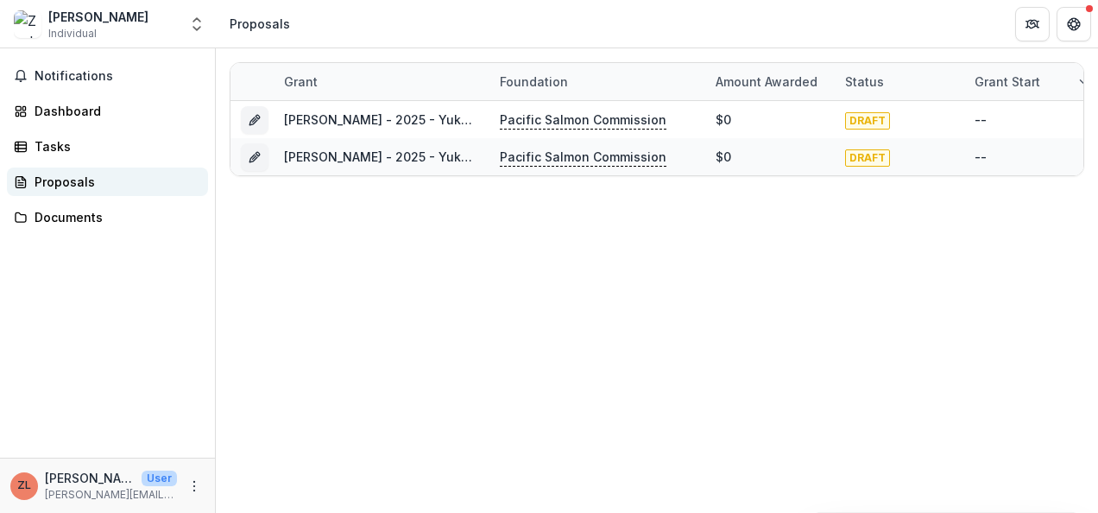
click at [86, 180] on div "Proposals" at bounding box center [115, 182] width 160 height 18
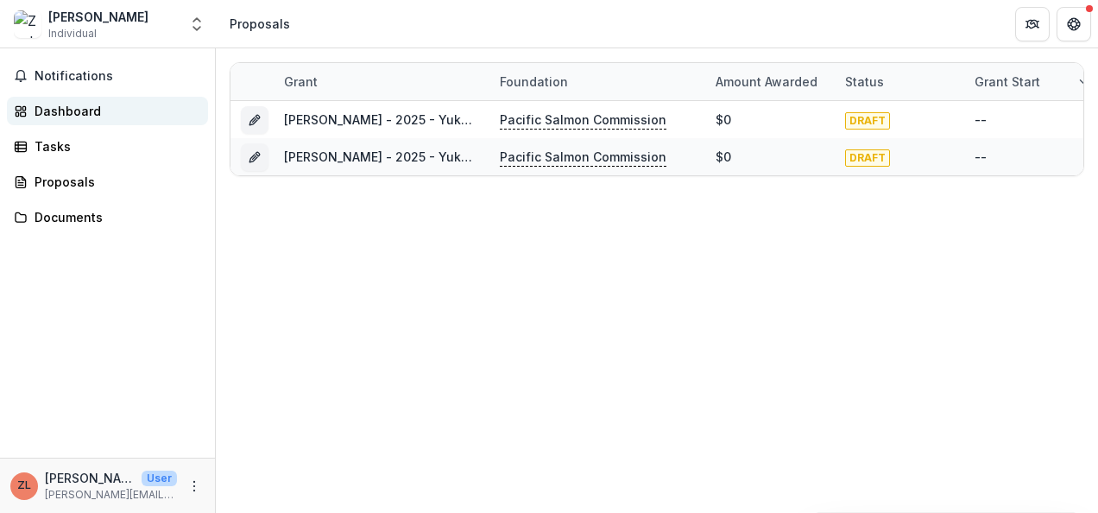
click at [55, 113] on div "Dashboard" at bounding box center [115, 111] width 160 height 18
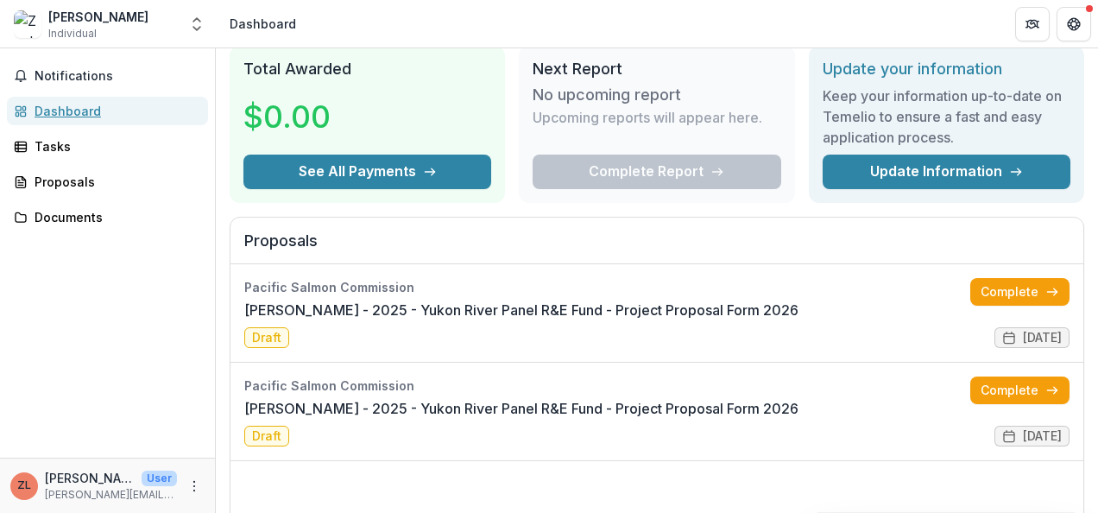
scroll to position [173, 0]
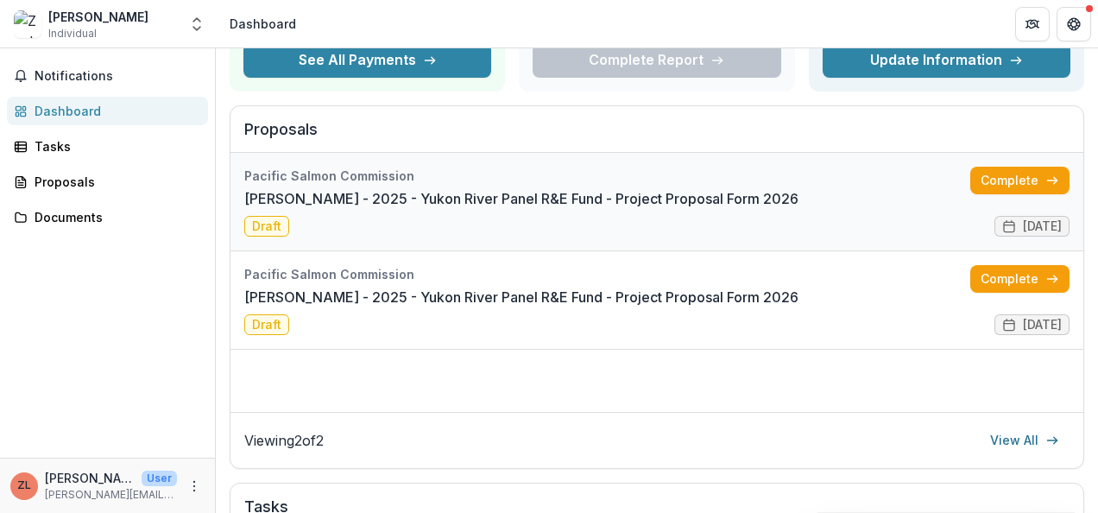
click at [507, 197] on link "[PERSON_NAME] - 2025 - Yukon River Panel R&E Fund - Project Proposal Form 2026" at bounding box center [521, 198] width 554 height 21
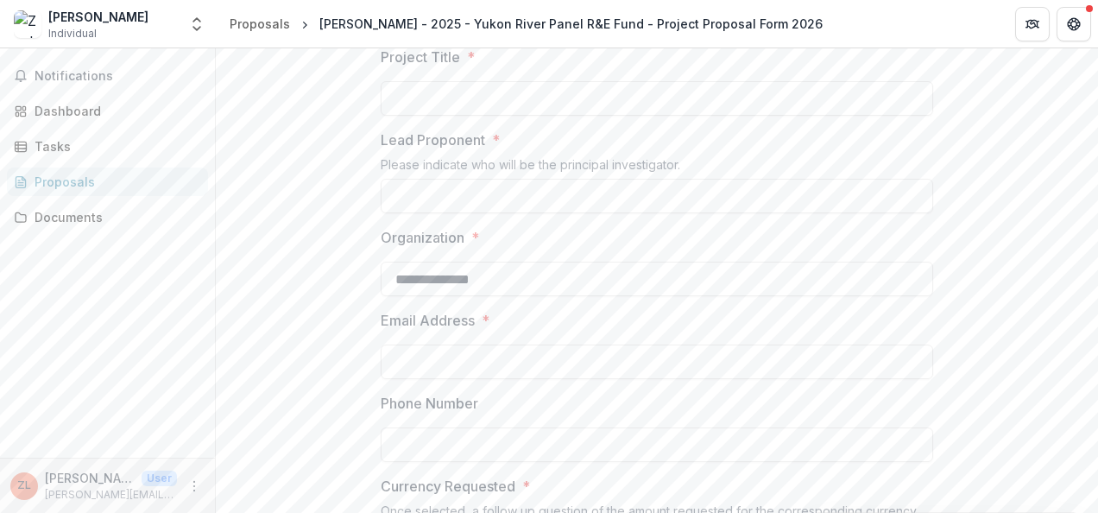
scroll to position [432, 0]
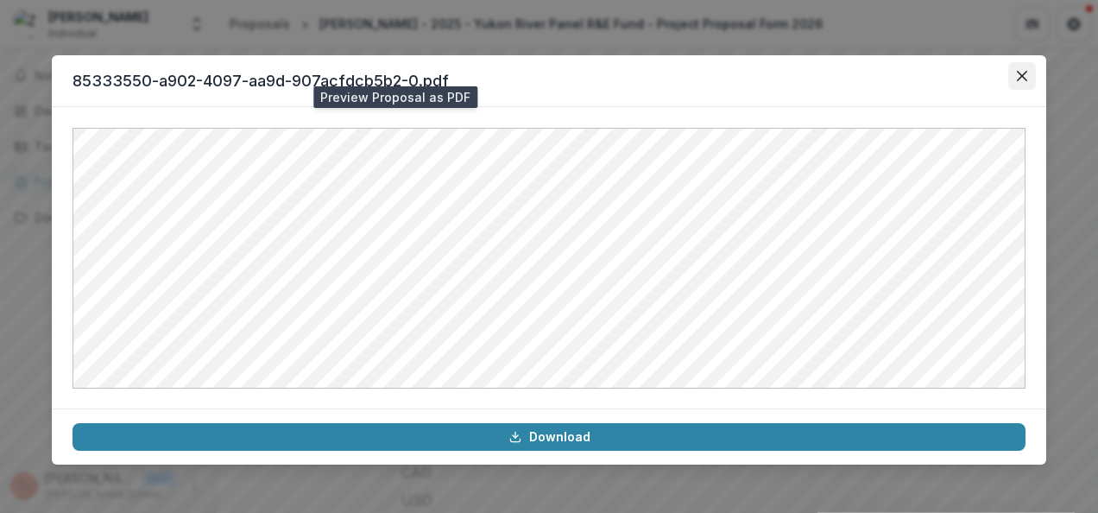
click at [1022, 77] on icon "Close" at bounding box center [1022, 76] width 10 height 10
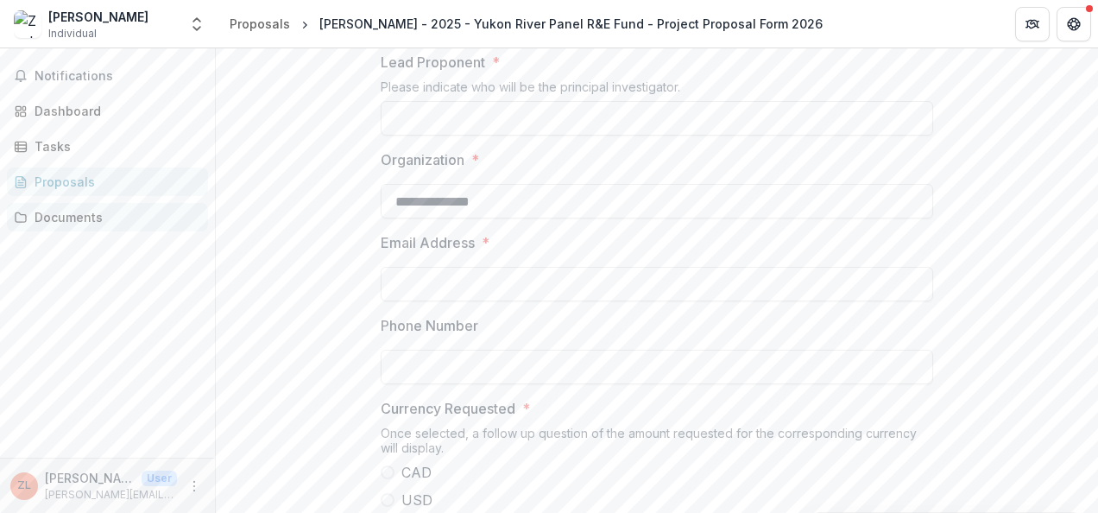
click at [90, 207] on link "Documents" at bounding box center [107, 217] width 201 height 28
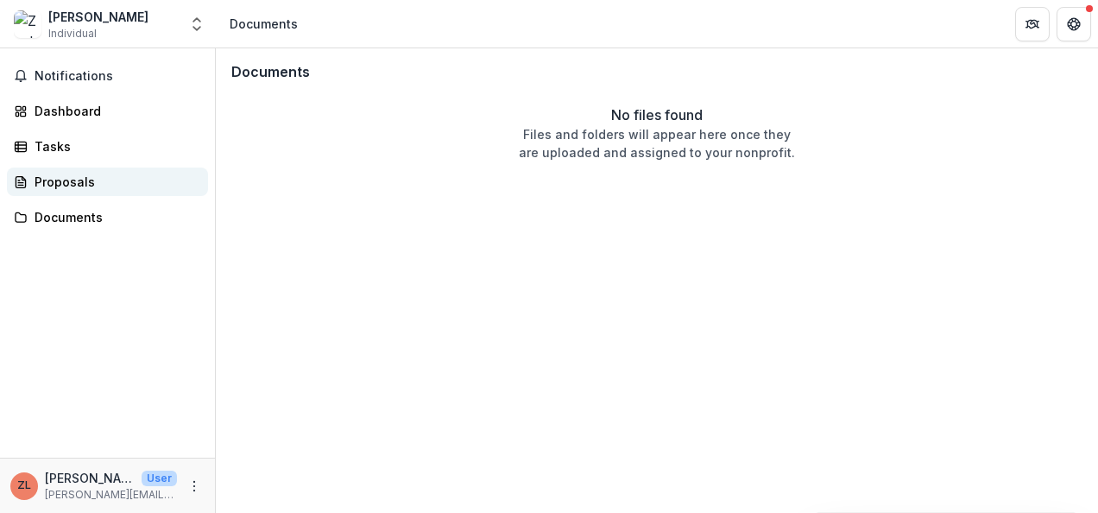
click at [63, 180] on div "Proposals" at bounding box center [115, 182] width 160 height 18
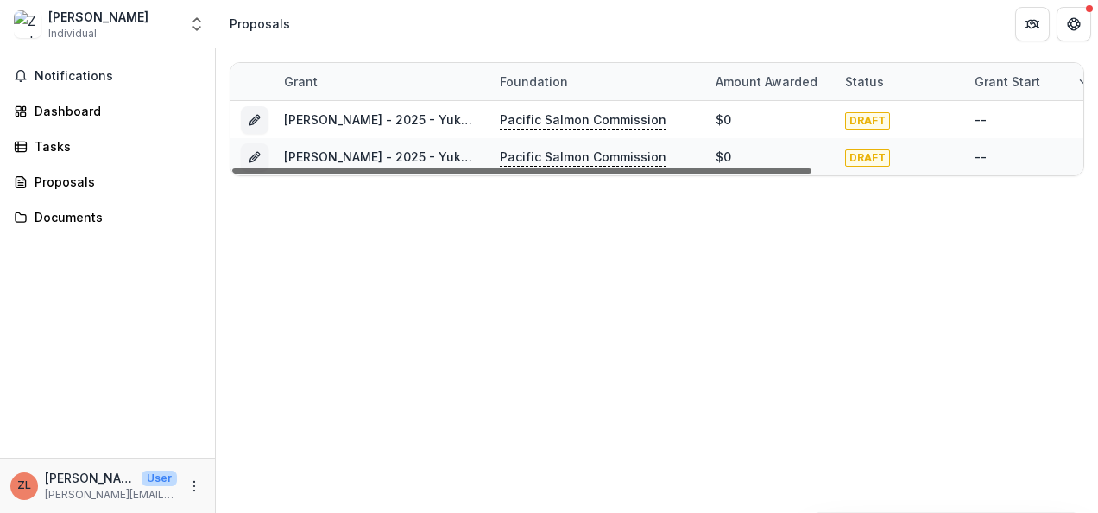
drag, startPoint x: 550, startPoint y: 169, endPoint x: 499, endPoint y: 205, distance: 62.5
click at [499, 174] on div at bounding box center [521, 170] width 579 height 5
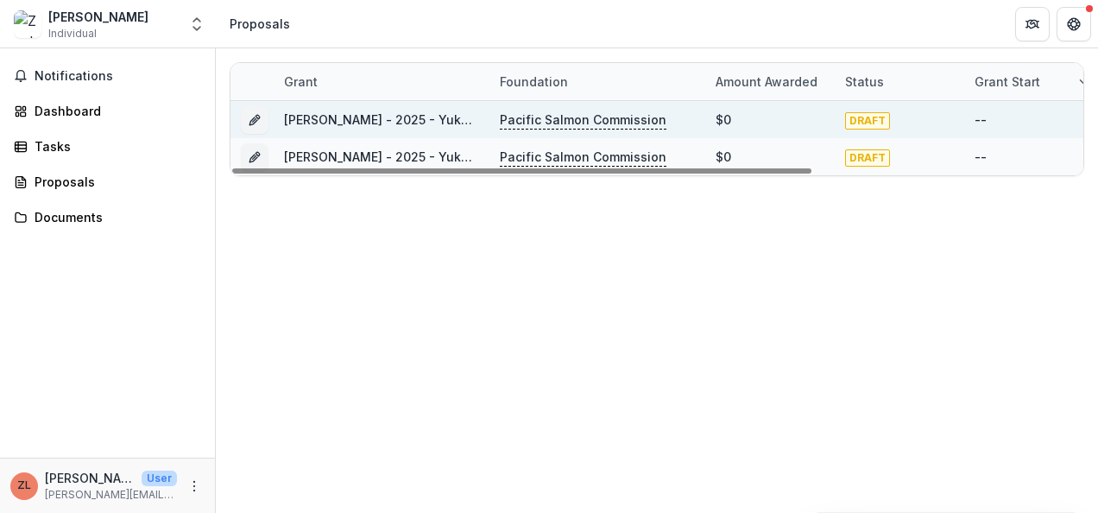
click at [865, 119] on span "DRAFT" at bounding box center [867, 120] width 45 height 17
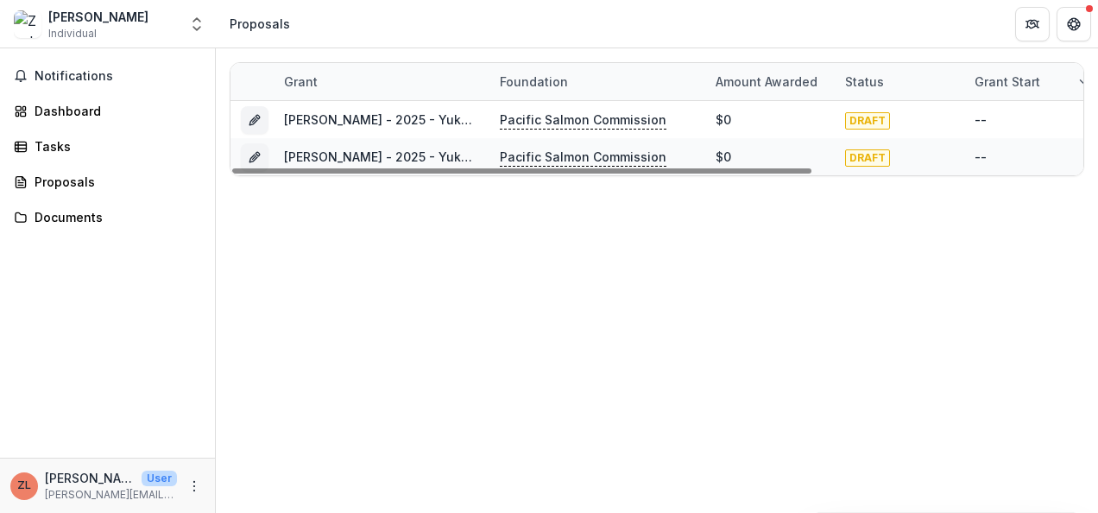
drag, startPoint x: 865, startPoint y: 119, endPoint x: 691, endPoint y: 294, distance: 247.2
click at [691, 294] on div "Grant Foundation Amount awarded Status Grant start Grant end Due Date Report Du…" at bounding box center [657, 280] width 882 height 464
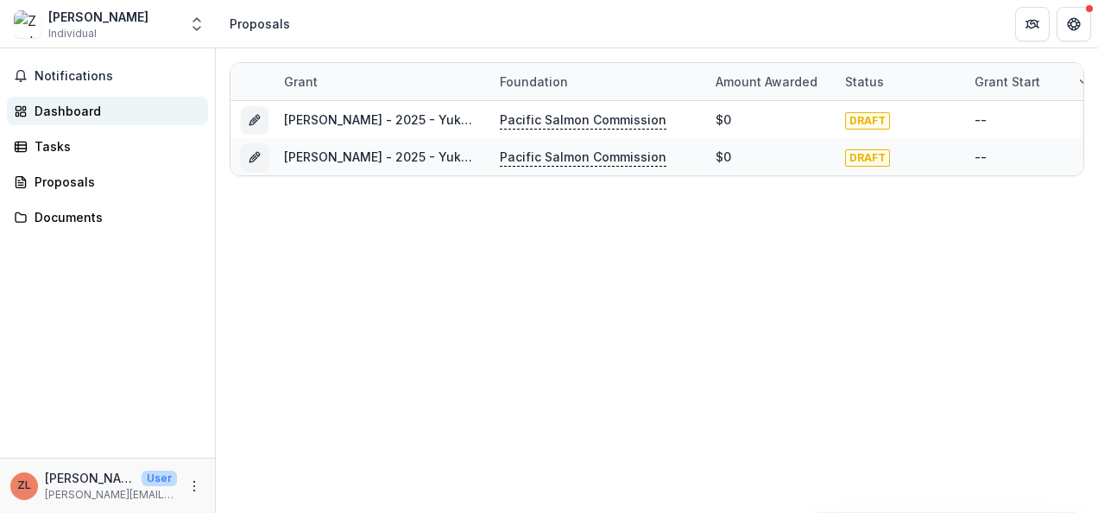
click at [65, 110] on div "Dashboard" at bounding box center [115, 111] width 160 height 18
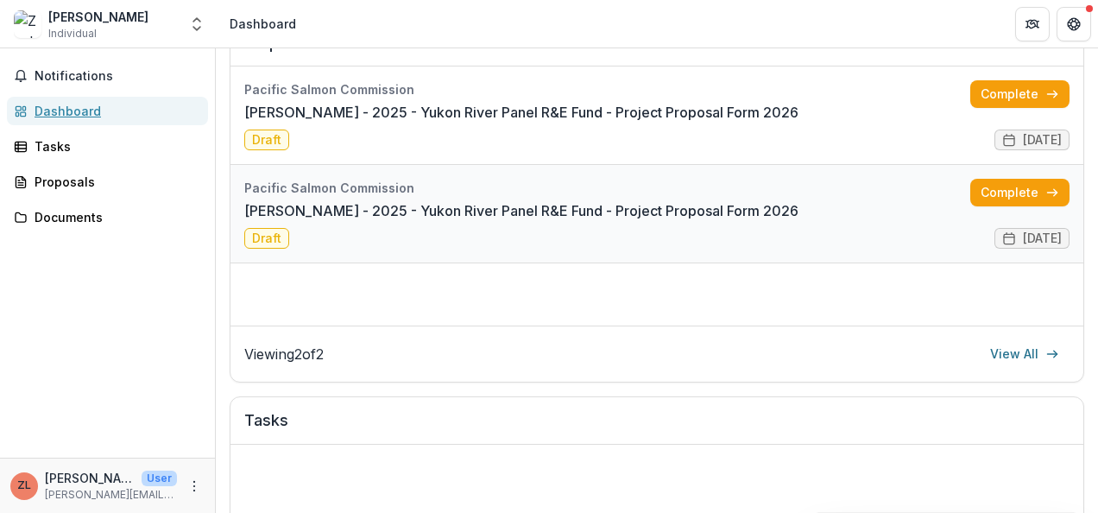
scroll to position [173, 0]
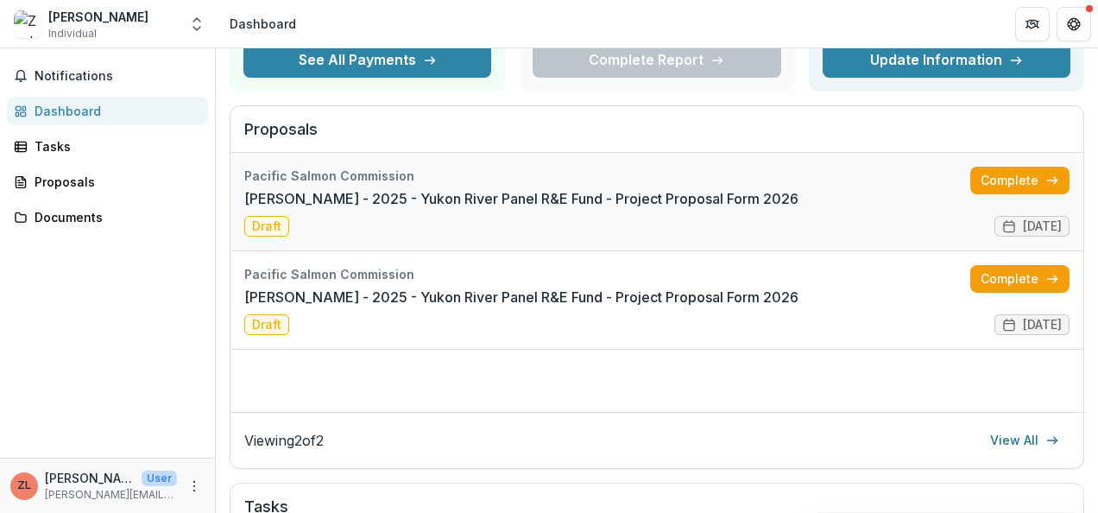
drag, startPoint x: 340, startPoint y: 192, endPoint x: 639, endPoint y: 201, distance: 298.8
click at [639, 201] on link "[PERSON_NAME] - 2025 - Yukon River Panel R&E Fund - Project Proposal Form 2026" at bounding box center [521, 198] width 554 height 21
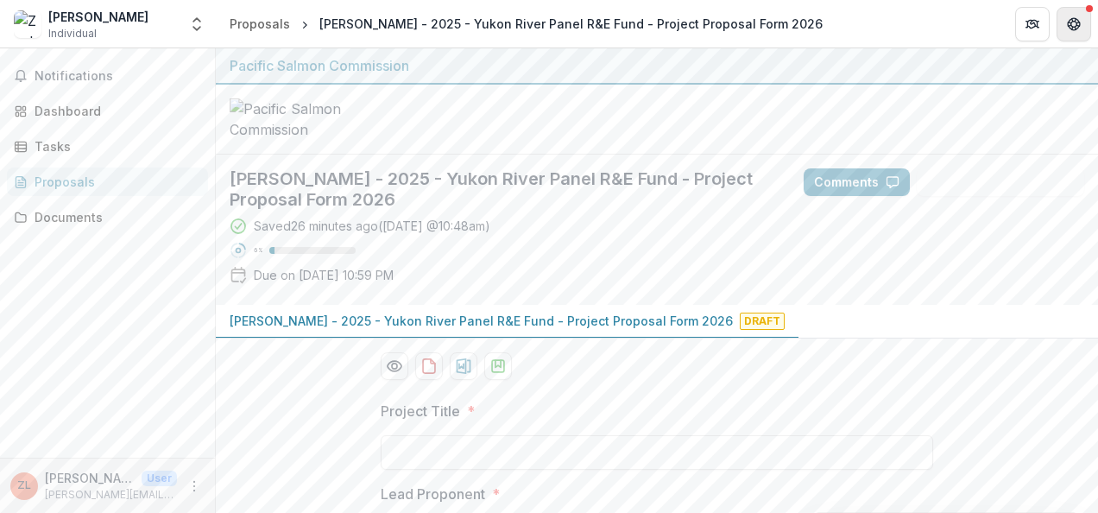
click at [1070, 22] on icon "Get Help" at bounding box center [1069, 24] width 3 height 4
click at [1076, 22] on icon "Get Help" at bounding box center [1077, 24] width 3 height 4
click at [1070, 26] on icon "Get Help" at bounding box center [1074, 24] width 14 height 14
click at [853, 196] on button "Comments" at bounding box center [857, 182] width 106 height 28
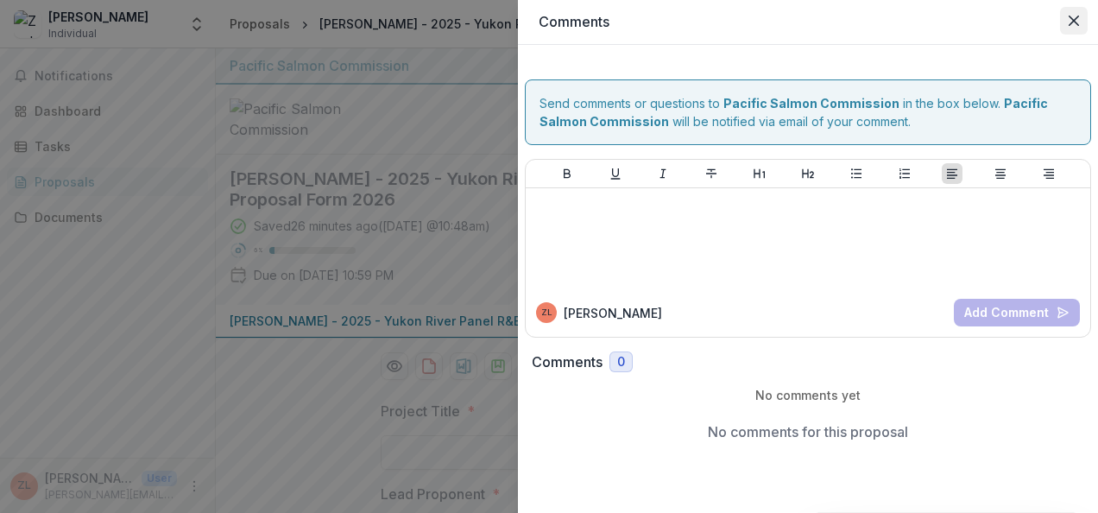
click at [1072, 26] on button "Close" at bounding box center [1074, 21] width 28 height 28
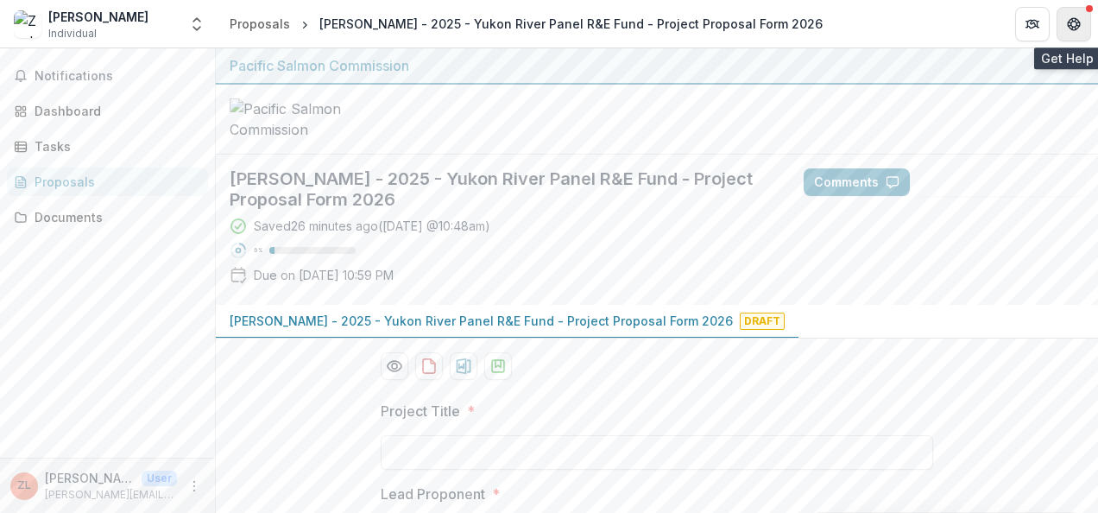
click at [1071, 24] on icon "Get Help" at bounding box center [1069, 24] width 3 height 4
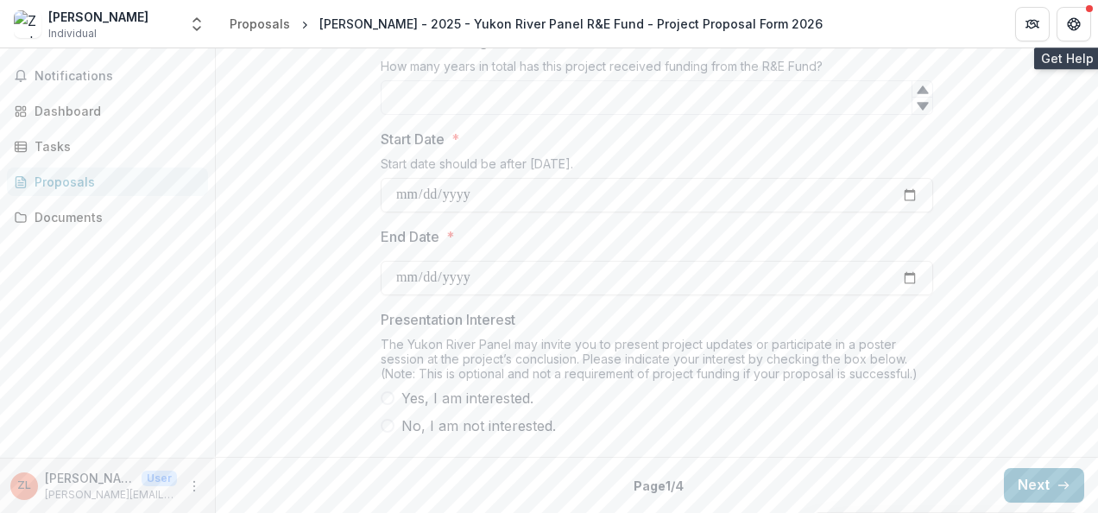
scroll to position [1524, 0]
click at [1038, 487] on button "Next" at bounding box center [1044, 485] width 80 height 35
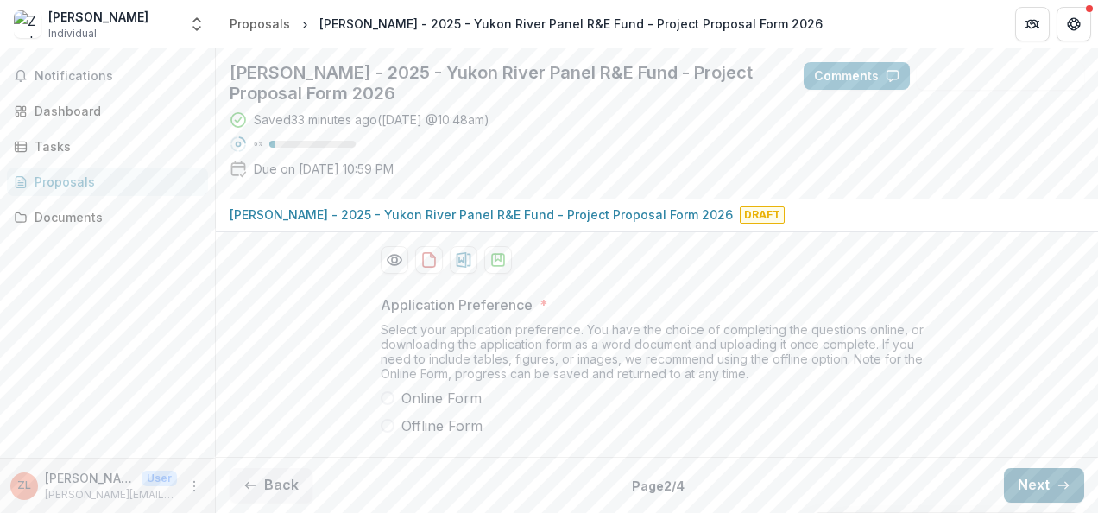
click at [1037, 482] on button "Next" at bounding box center [1044, 485] width 80 height 35
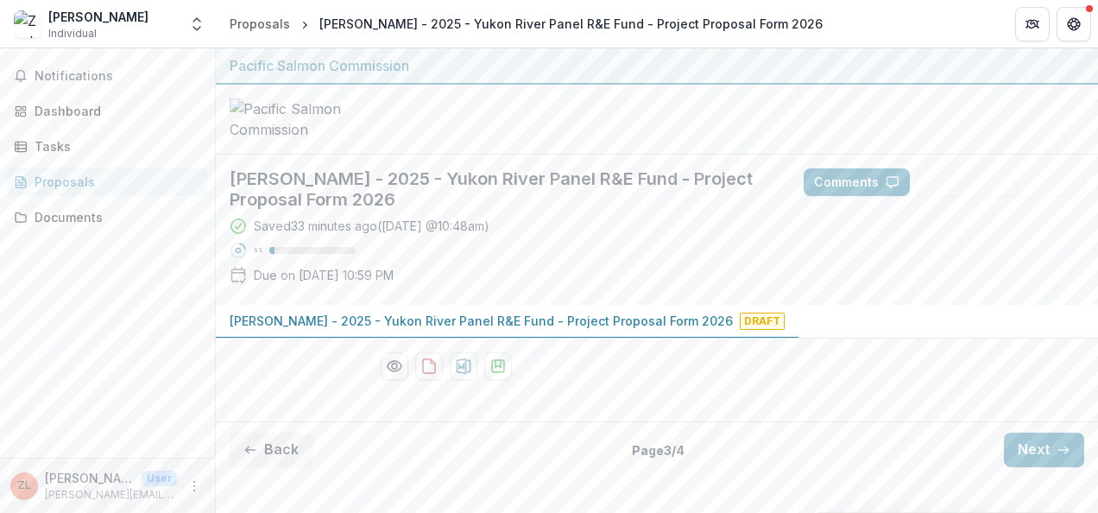
scroll to position [95, 0]
click at [362, 330] on p "[PERSON_NAME] - 2025 - Yukon River Panel R&E Fund - Project Proposal Form 2026" at bounding box center [481, 321] width 503 height 18
click at [1046, 467] on button "Next" at bounding box center [1044, 449] width 80 height 35
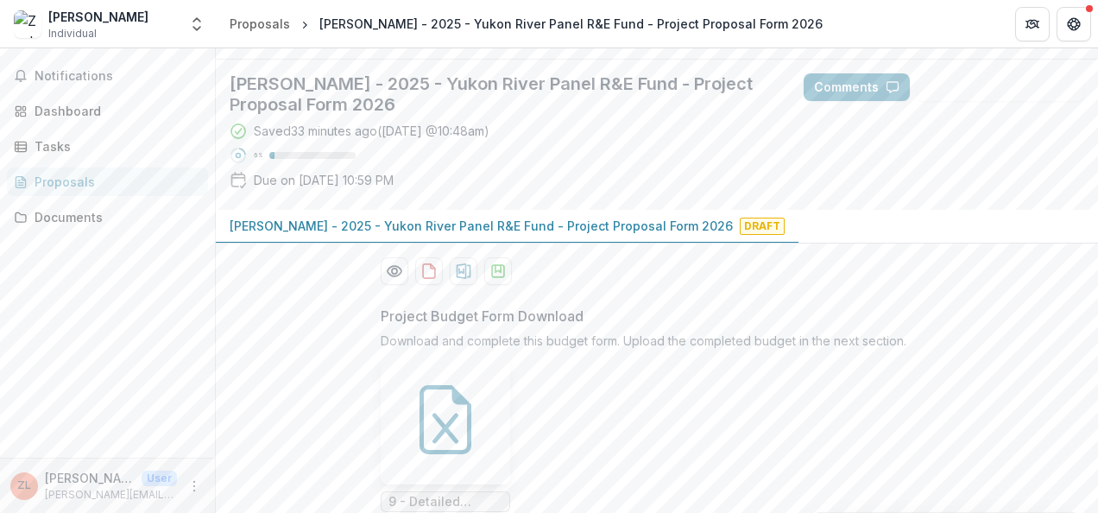
click at [615, 235] on p "[PERSON_NAME] - 2025 - Yukon River Panel R&E Fund - Project Proposal Form 2026" at bounding box center [481, 226] width 503 height 18
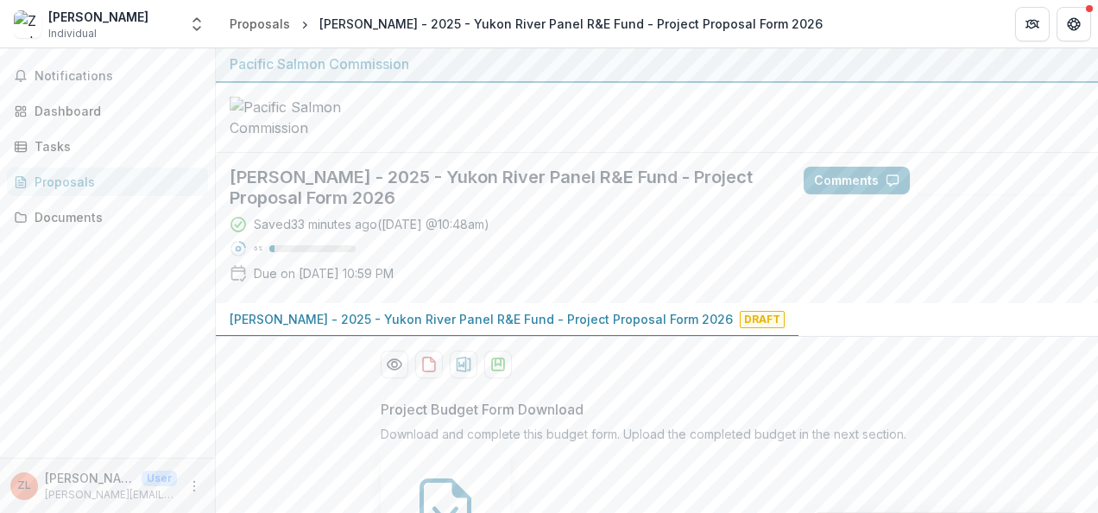
scroll to position [0, 0]
click at [268, 22] on div "Proposals" at bounding box center [260, 24] width 60 height 18
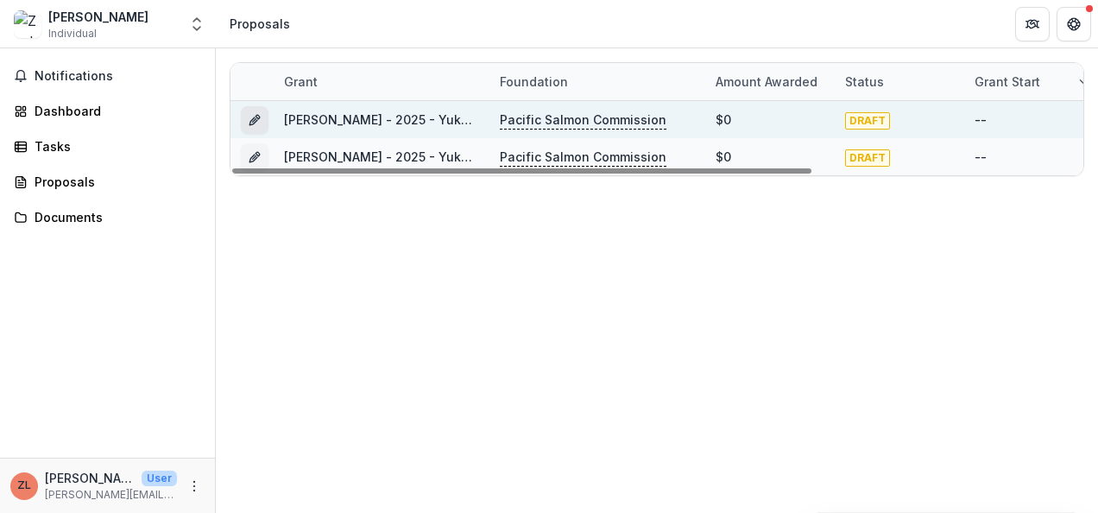
click at [250, 117] on icon "Grant 85333550-a902-4097-aa9d-907acfdcb5b2" at bounding box center [255, 120] width 14 height 14
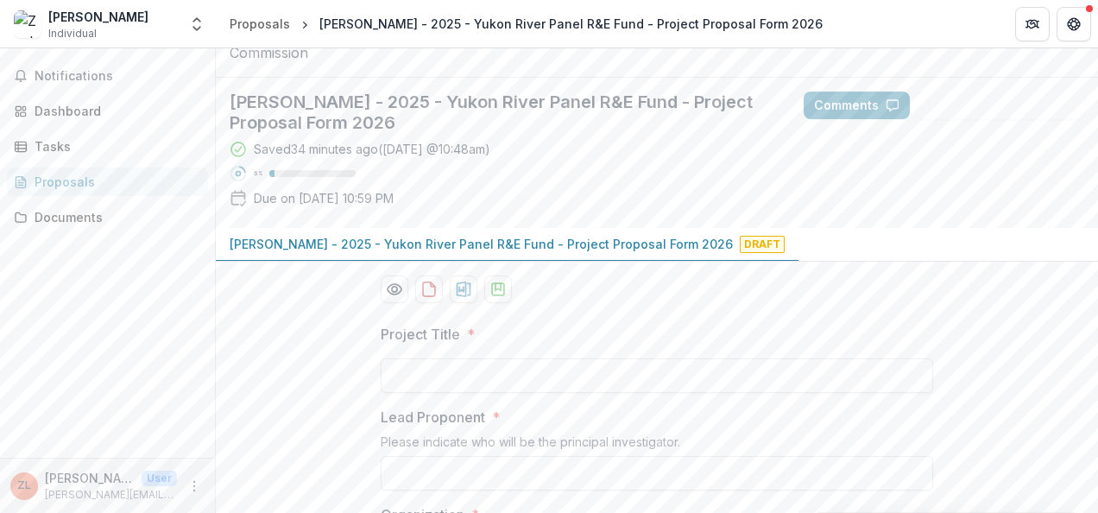
scroll to position [259, 0]
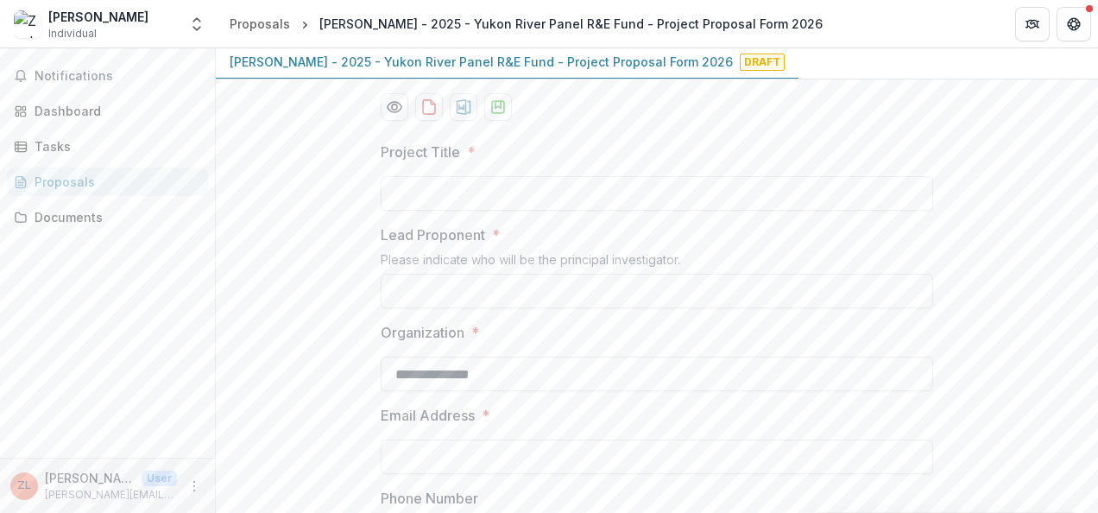
click at [666, 71] on p "[PERSON_NAME] - 2025 - Yukon River Panel R&E Fund - Project Proposal Form 2026" at bounding box center [481, 62] width 503 height 18
click at [740, 71] on span "Draft" at bounding box center [762, 62] width 45 height 17
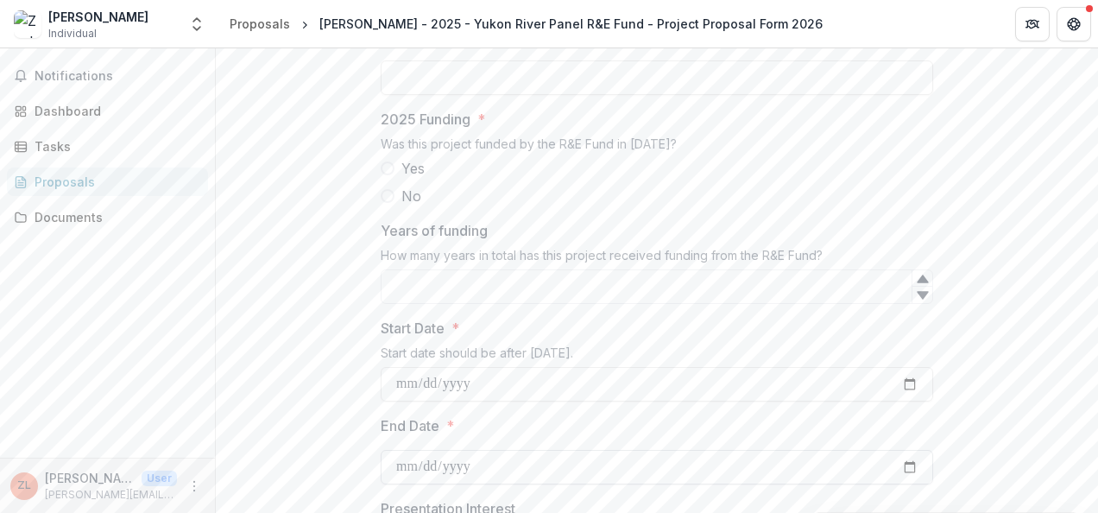
scroll to position [1524, 0]
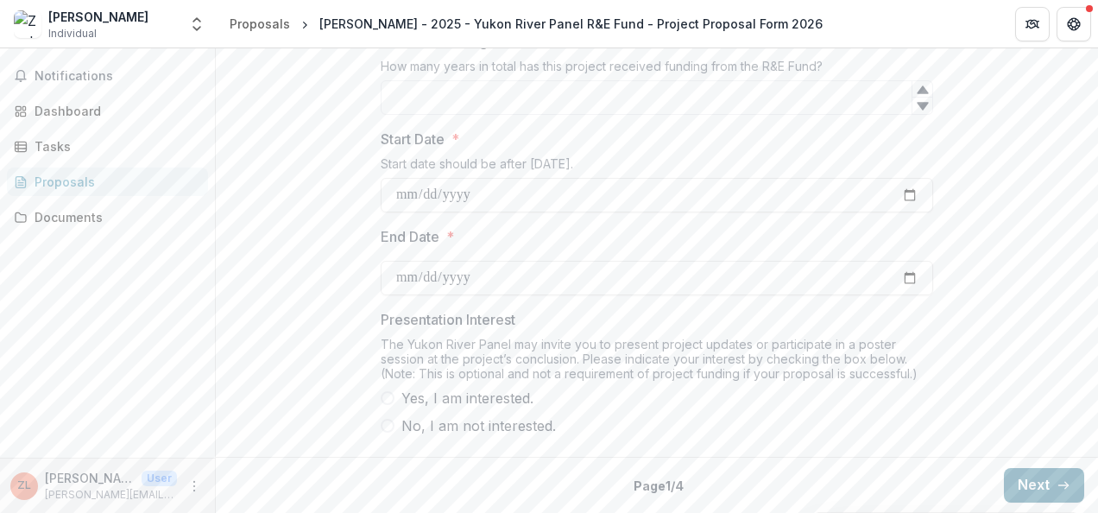
click at [1027, 477] on button "Next" at bounding box center [1044, 485] width 80 height 35
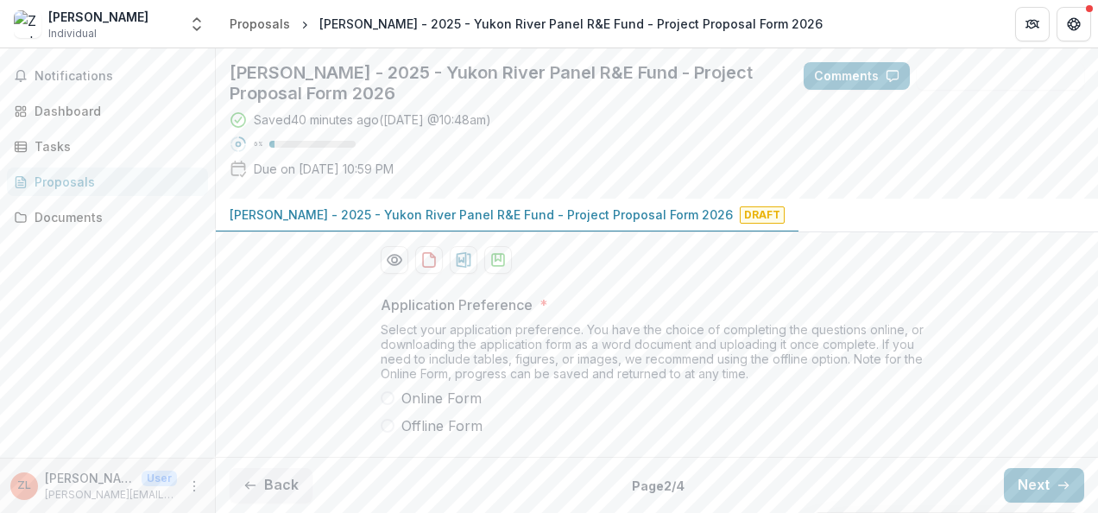
scroll to position [236, 0]
click at [390, 426] on span at bounding box center [388, 426] width 14 height 14
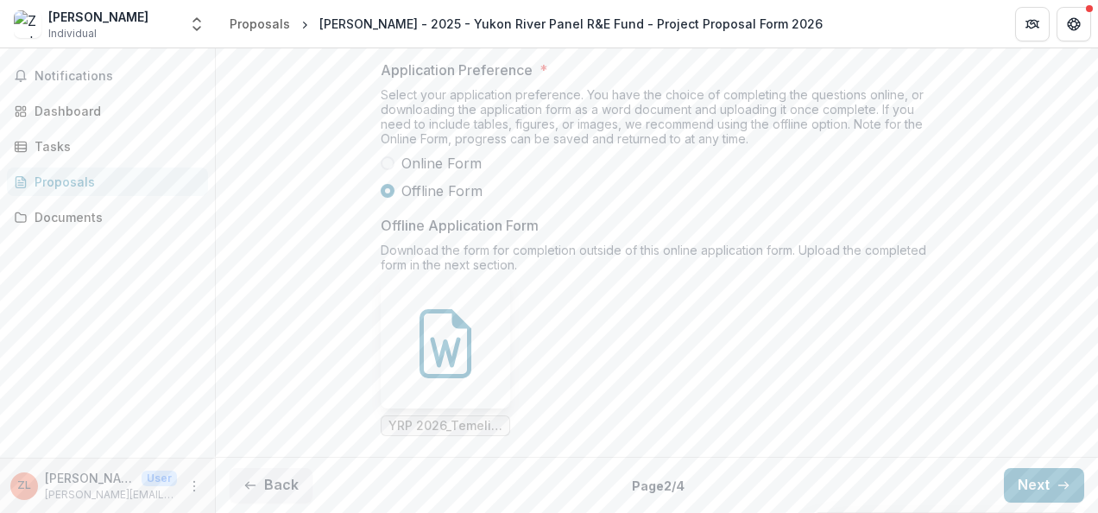
scroll to position [470, 0]
click at [445, 340] on icon at bounding box center [445, 343] width 69 height 69
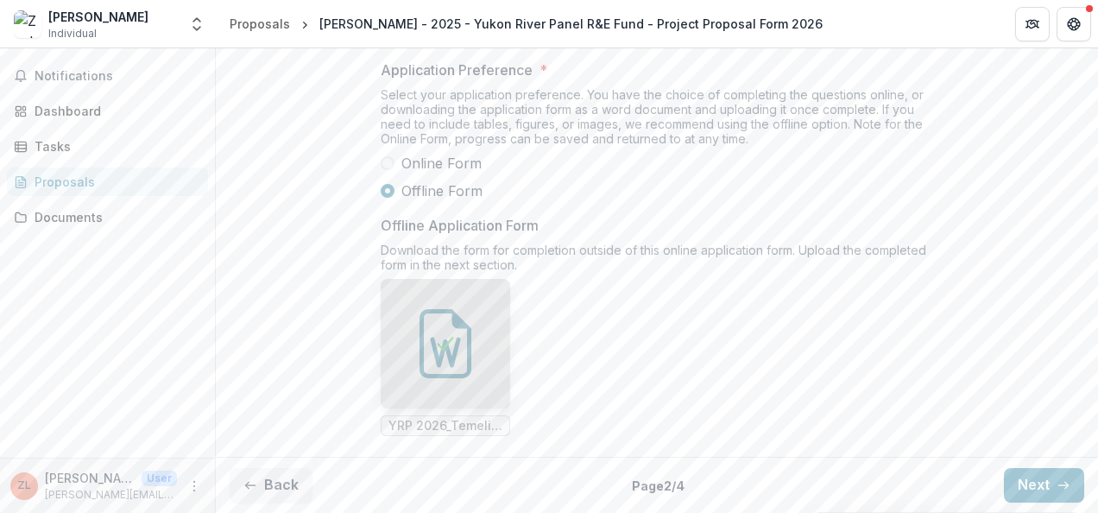
click at [388, 160] on span at bounding box center [388, 163] width 14 height 14
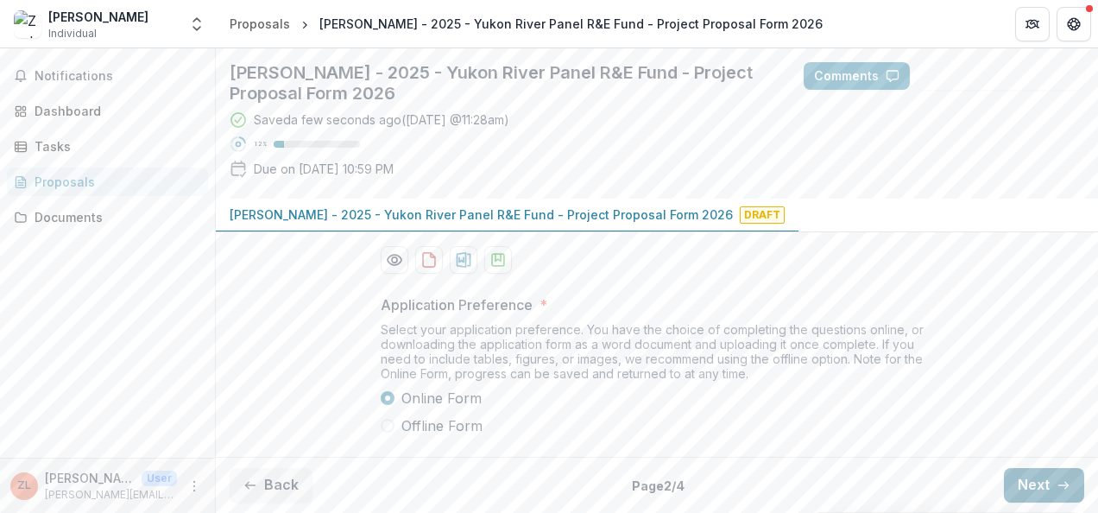
click at [1057, 489] on icon "button" at bounding box center [1064, 485] width 14 height 14
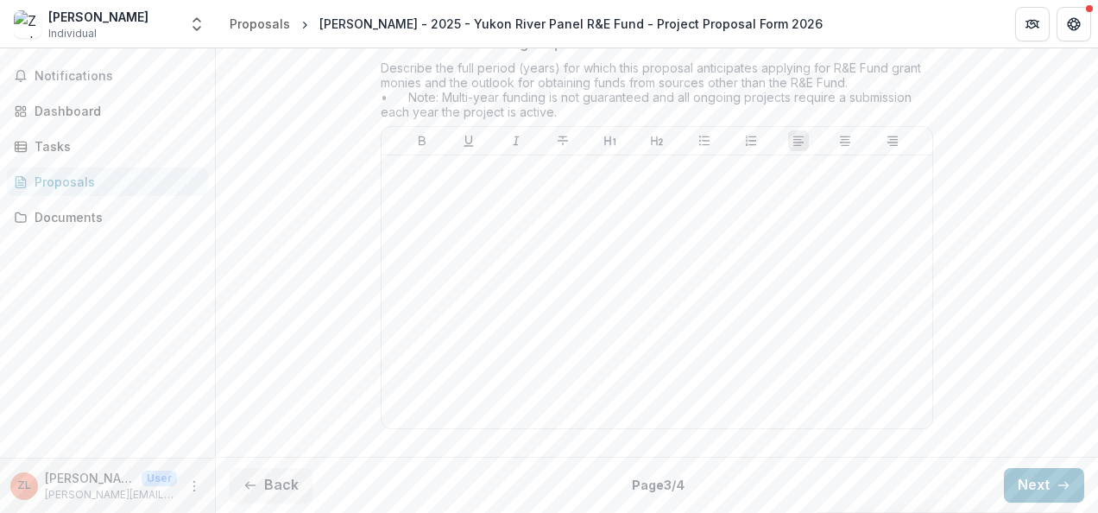
scroll to position [6089, 0]
click at [269, 488] on button "Back" at bounding box center [271, 485] width 83 height 35
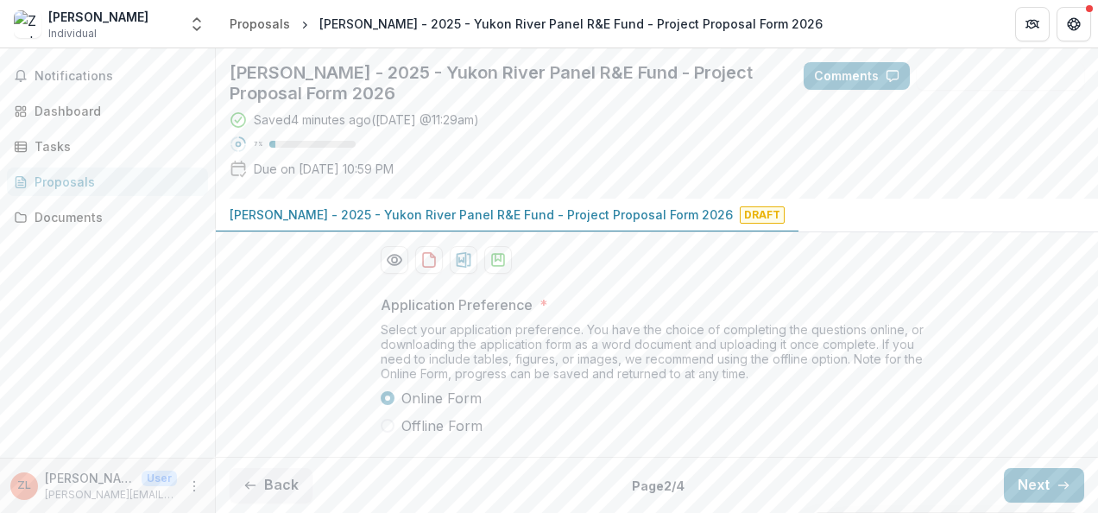
click at [384, 426] on span at bounding box center [388, 426] width 14 height 14
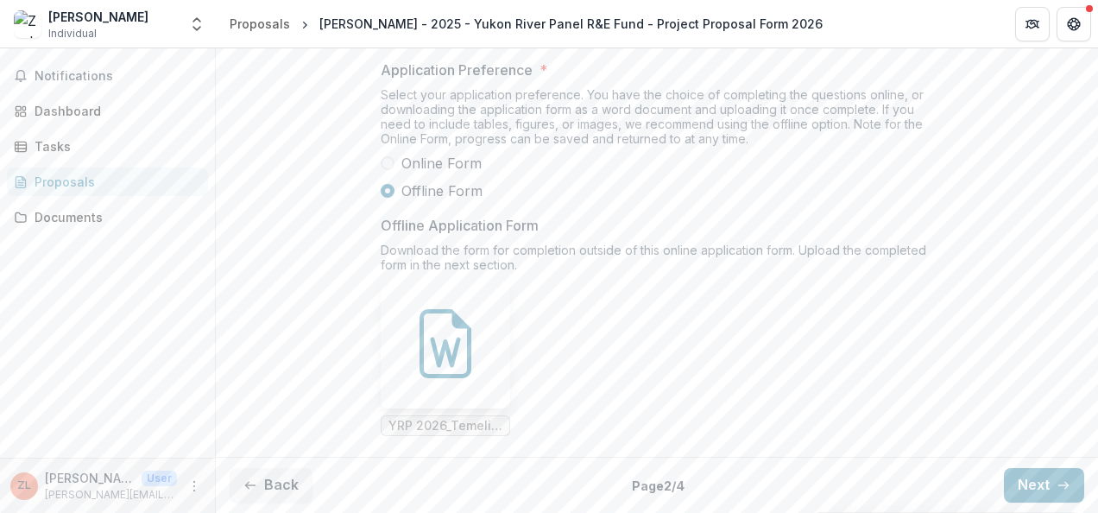
scroll to position [470, 0]
click at [457, 363] on icon at bounding box center [445, 343] width 69 height 69
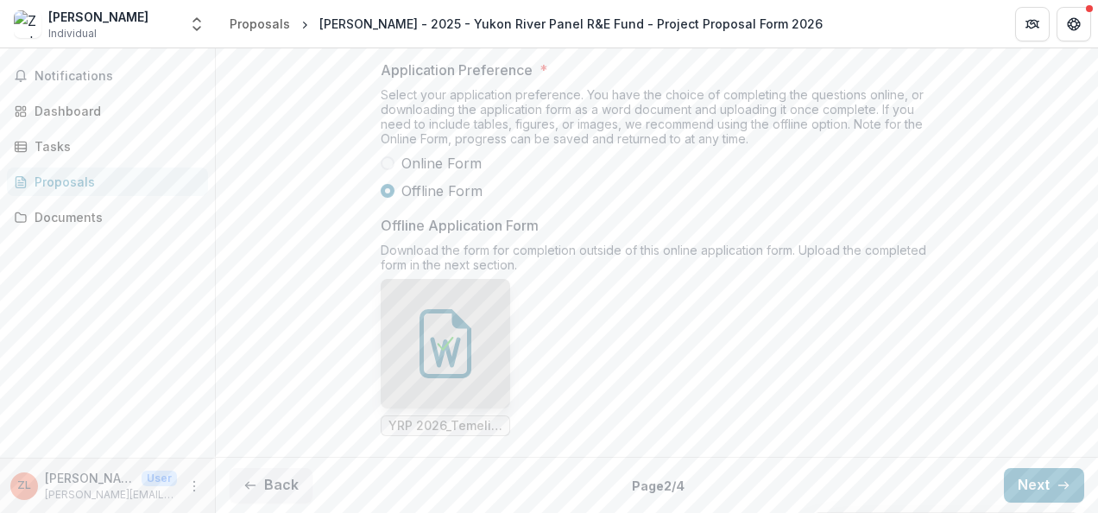
click at [387, 165] on span at bounding box center [388, 163] width 14 height 14
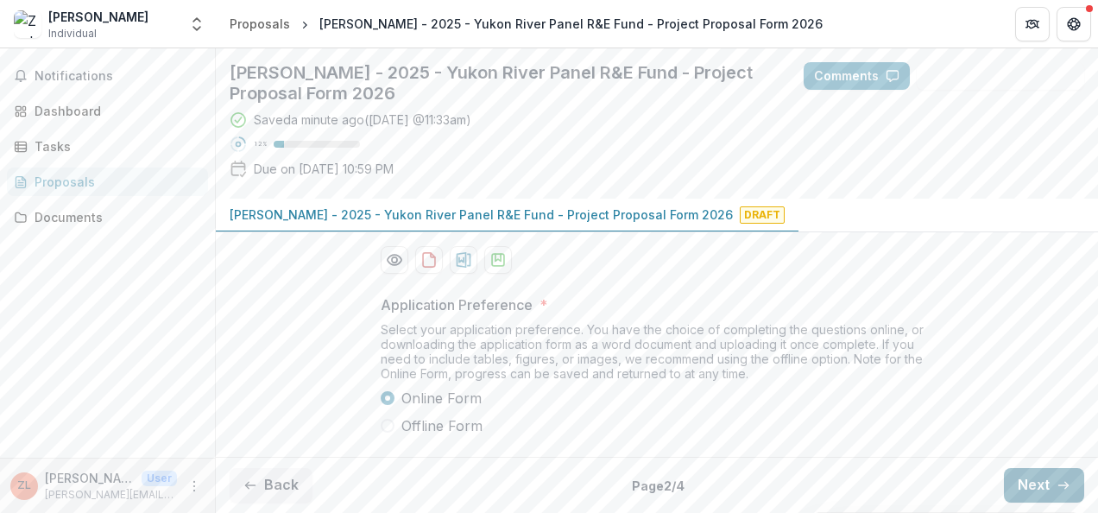
click at [1058, 485] on line "button" at bounding box center [1062, 485] width 9 height 0
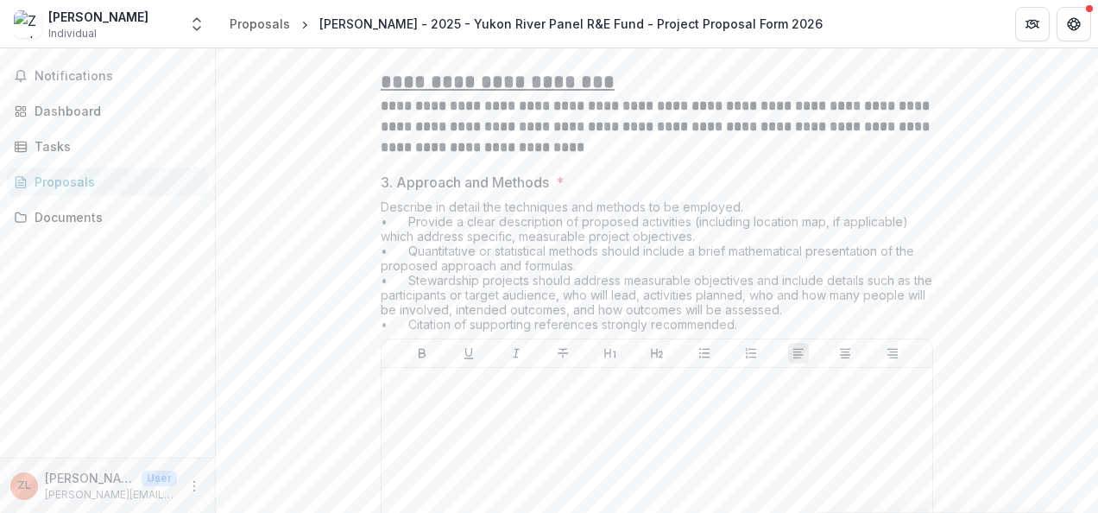
scroll to position [1531, 0]
